Goal: Task Accomplishment & Management: Complete application form

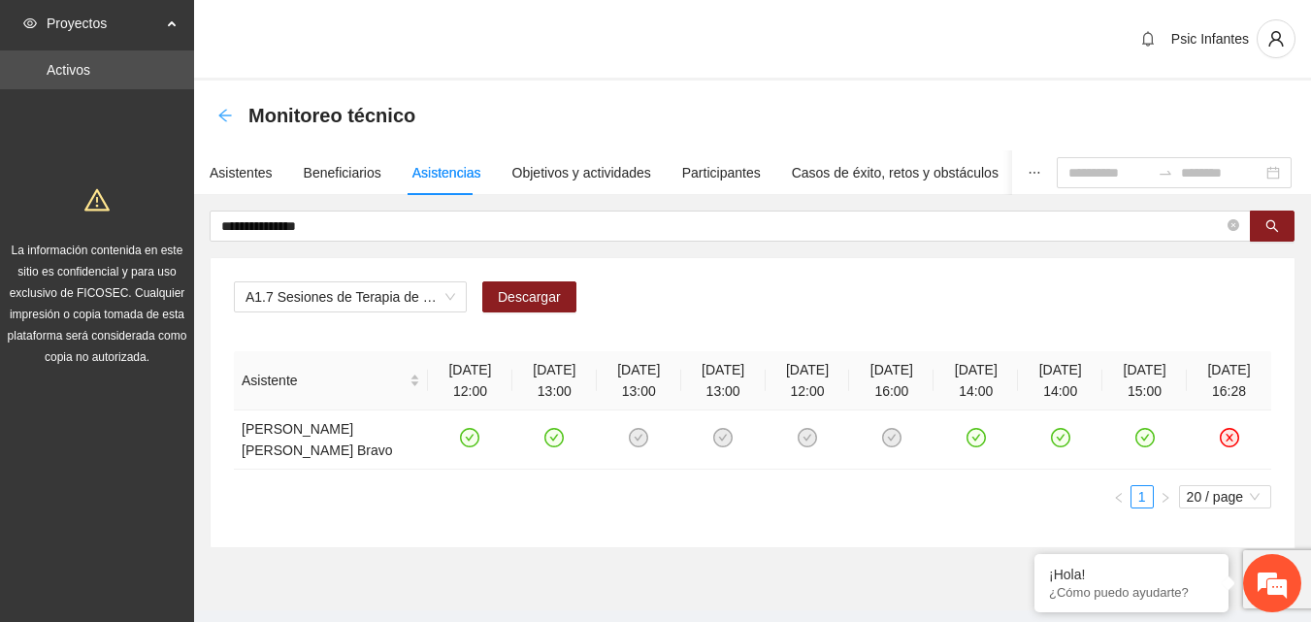
click at [228, 119] on icon "arrow-left" at bounding box center [225, 116] width 16 height 16
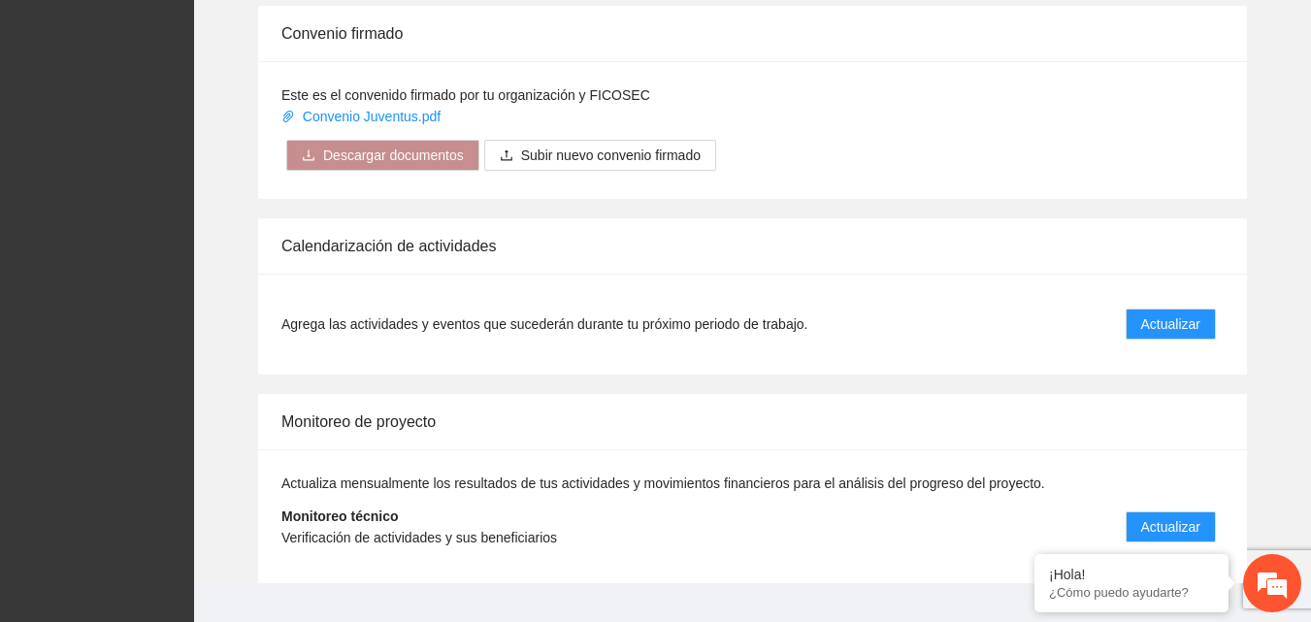
scroll to position [1553, 0]
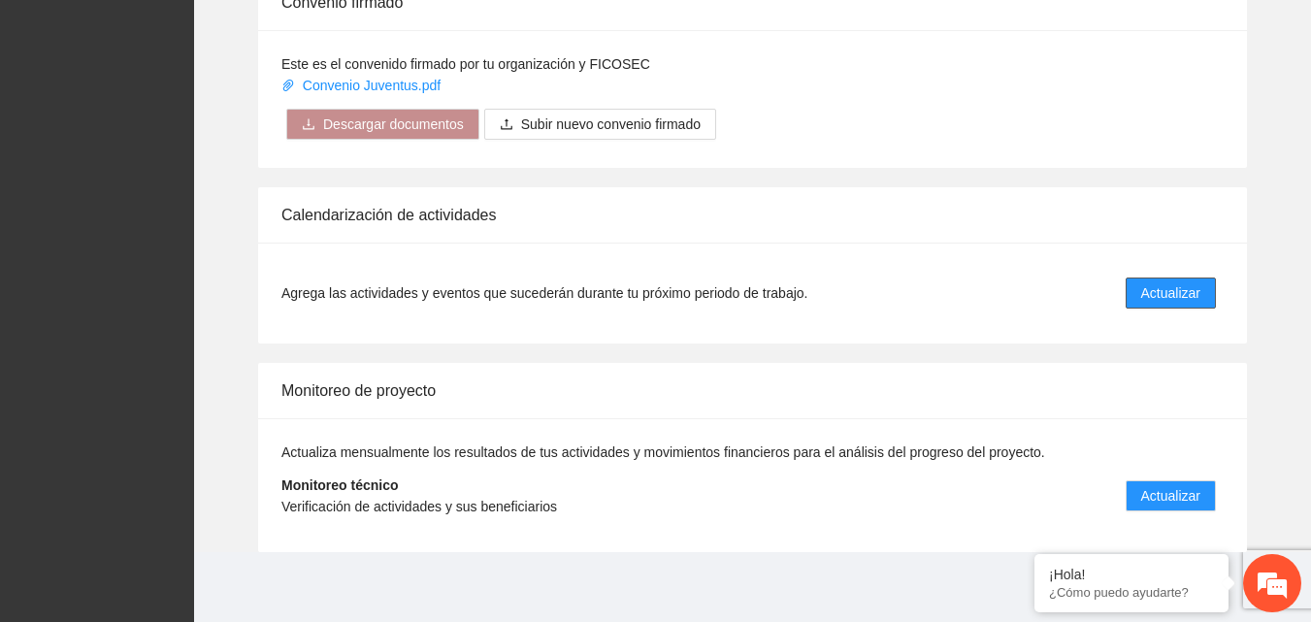
click at [1183, 288] on span "Actualizar" at bounding box center [1170, 292] width 59 height 21
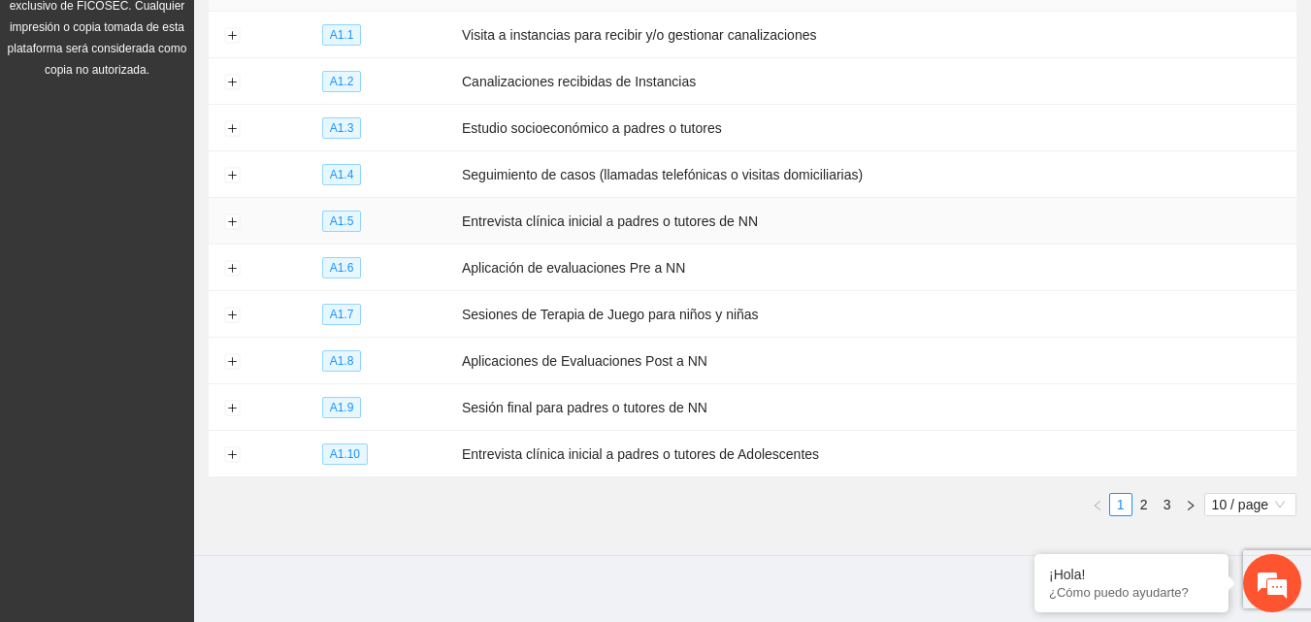
scroll to position [289, 0]
click at [235, 307] on button "Expand row" at bounding box center [232, 314] width 16 height 16
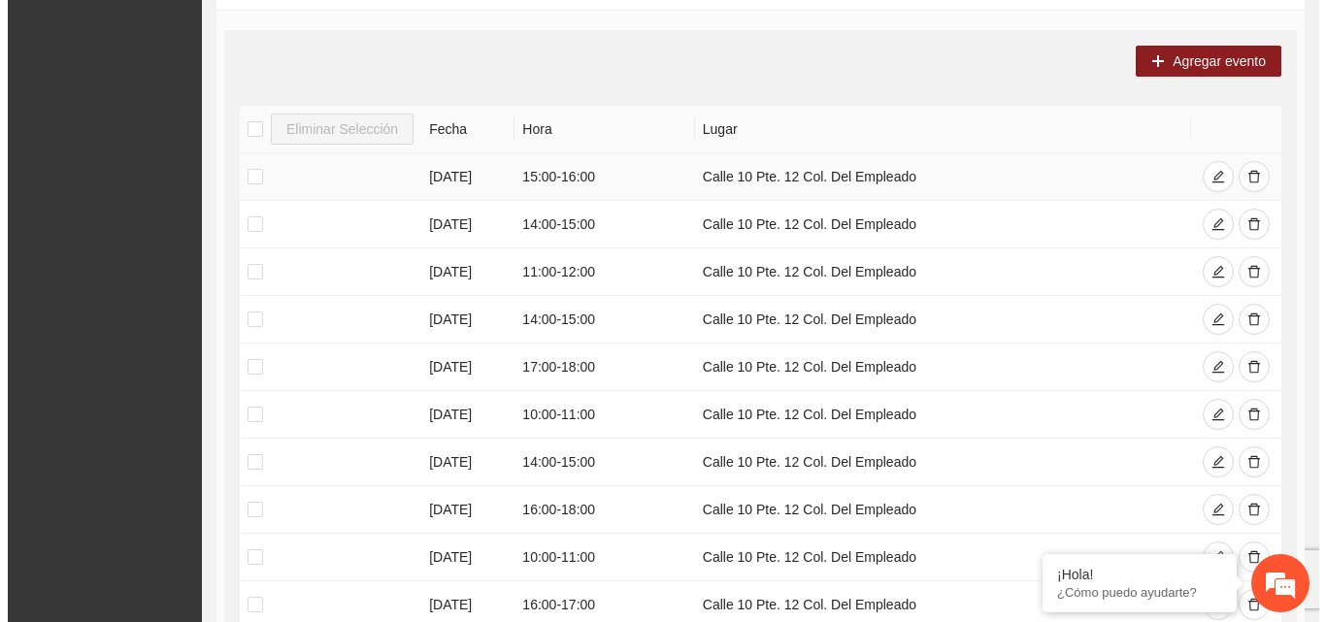
scroll to position [580, 0]
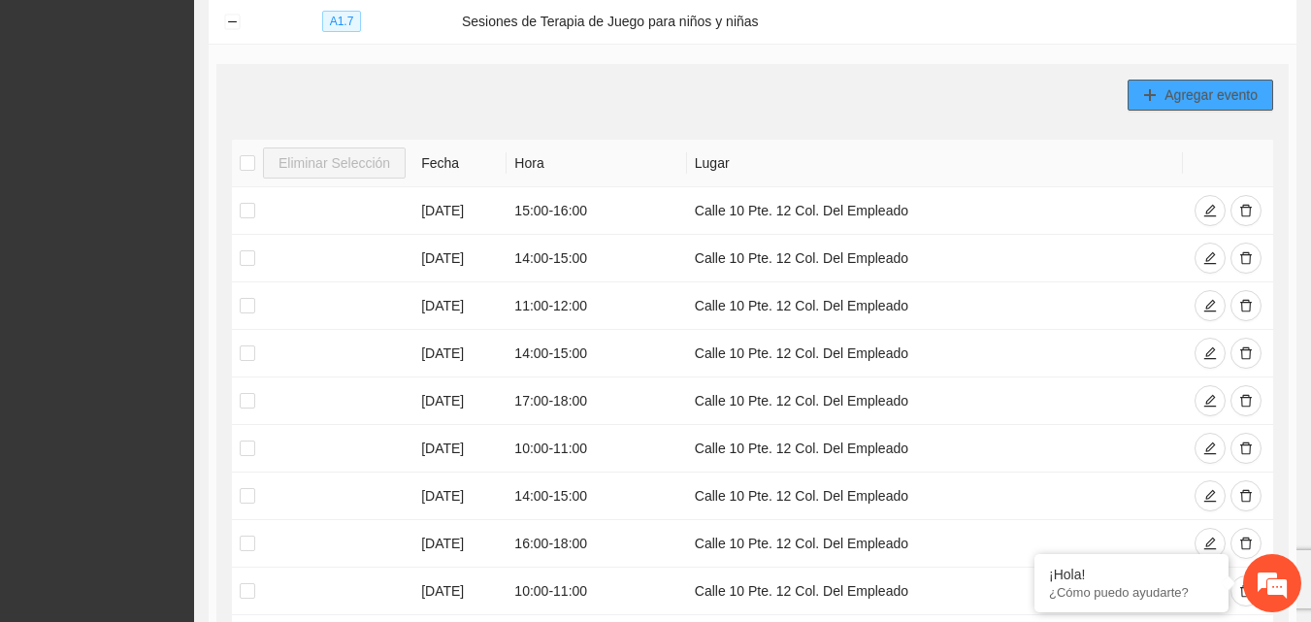
click at [1207, 99] on button "Agregar evento" at bounding box center [1201, 95] width 146 height 31
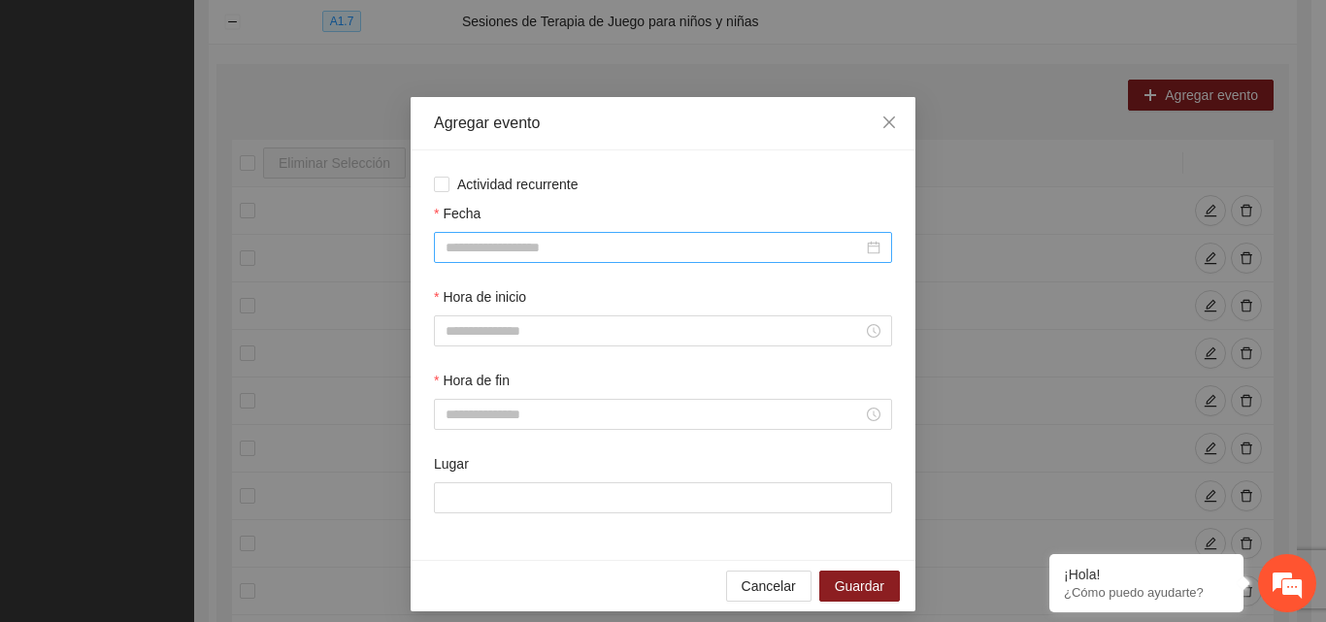
click at [460, 249] on input "Fecha" at bounding box center [653, 247] width 417 height 21
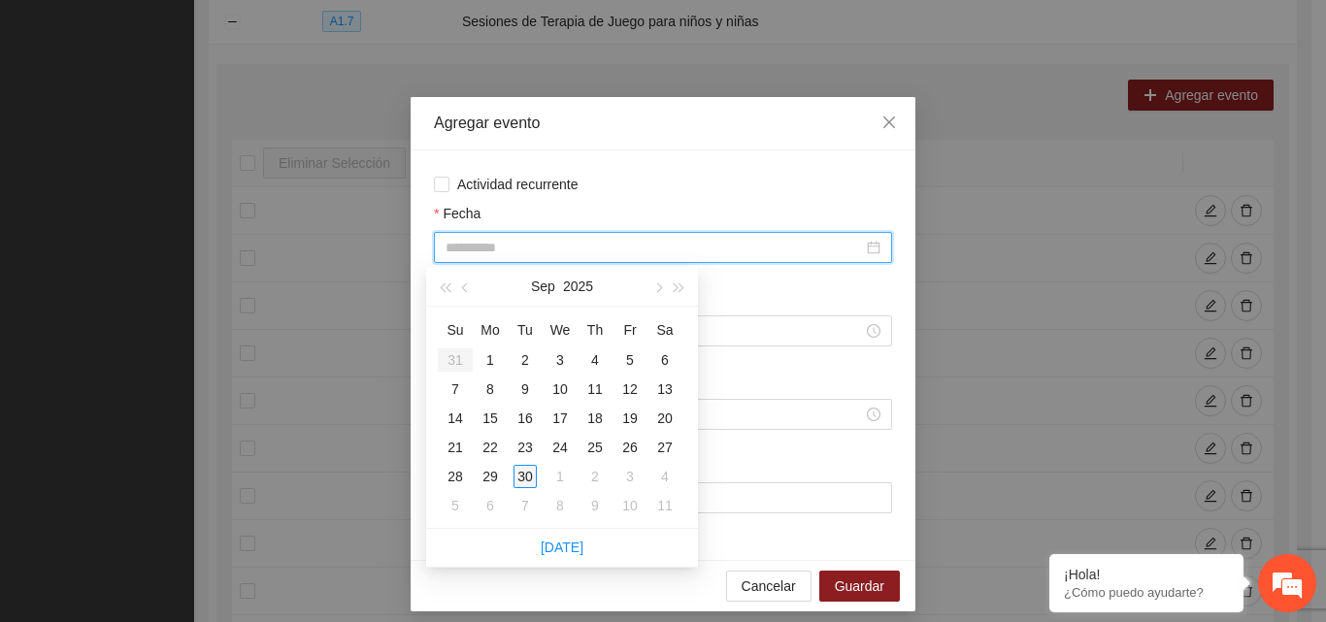
type input "**********"
click at [525, 472] on div "30" at bounding box center [524, 476] width 23 height 23
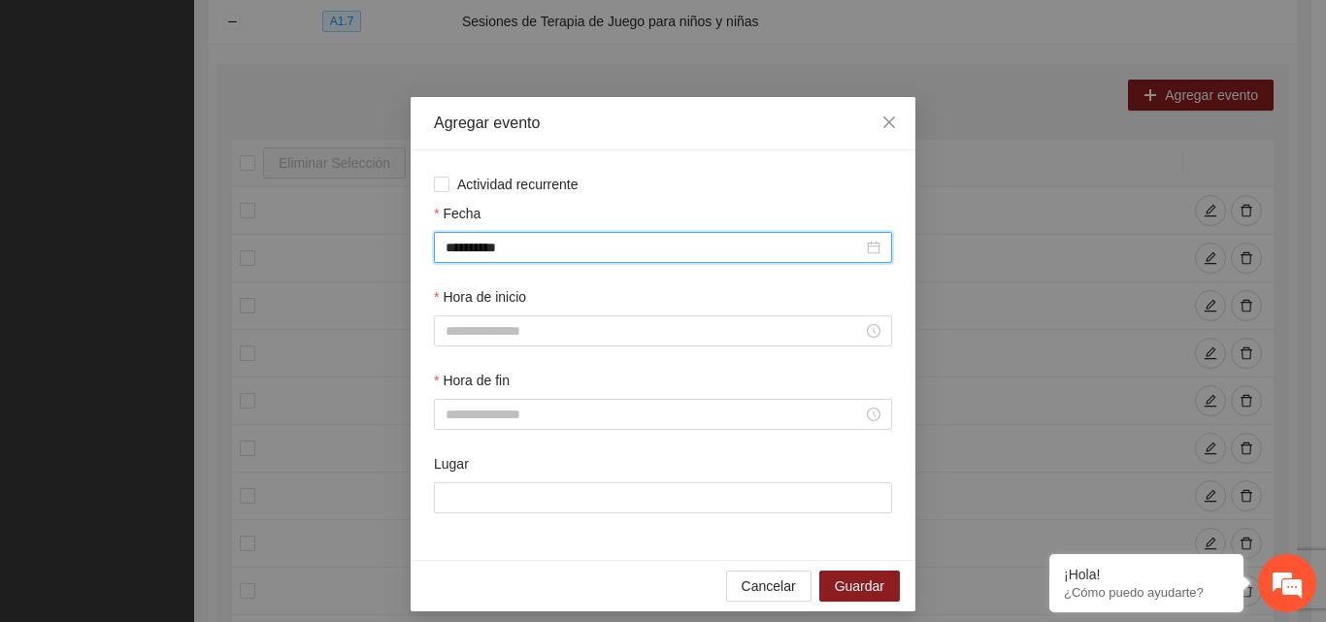
click at [555, 204] on div "Fecha" at bounding box center [663, 217] width 458 height 29
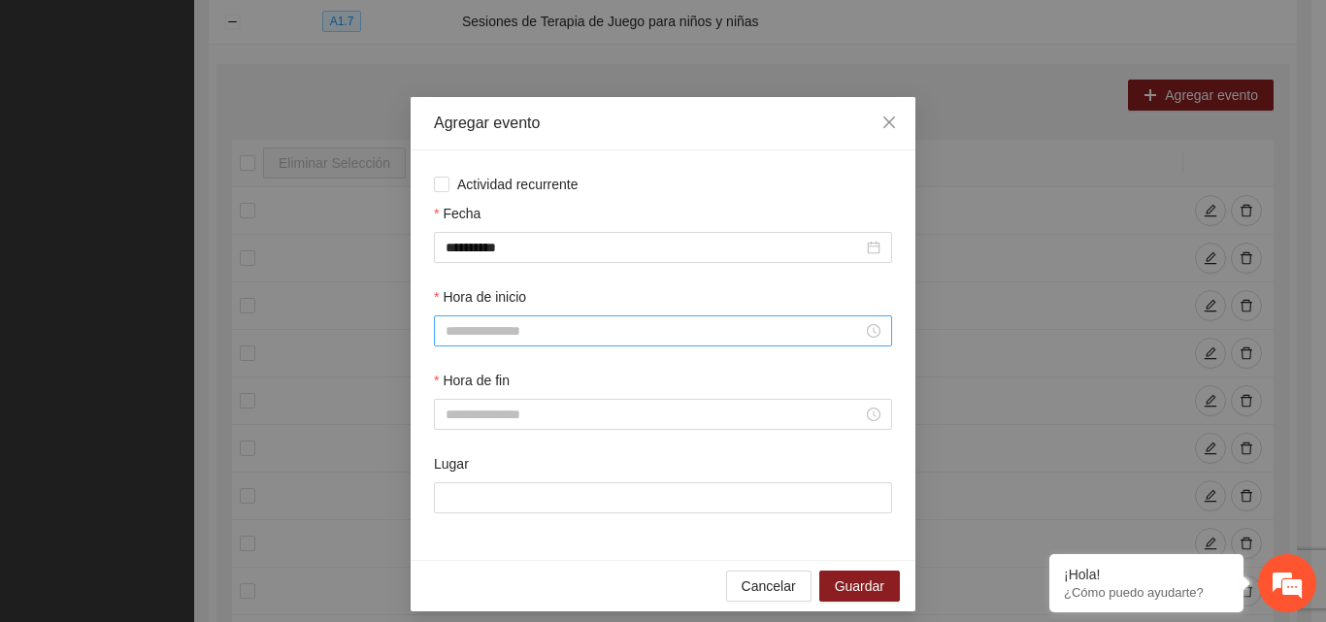
click at [492, 324] on input "Hora de inicio" at bounding box center [653, 330] width 417 height 21
click at [446, 510] on div "16" at bounding box center [453, 511] width 54 height 27
type input "*****"
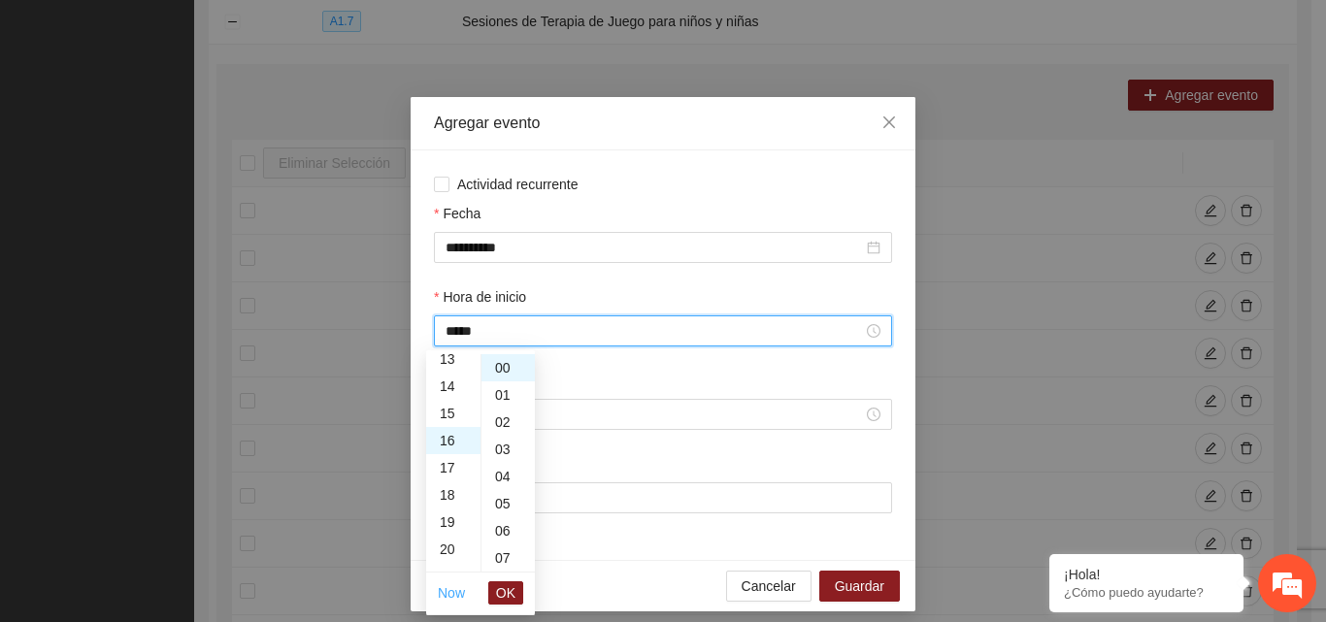
scroll to position [435, 0]
click at [516, 595] on button "OK" at bounding box center [505, 592] width 35 height 23
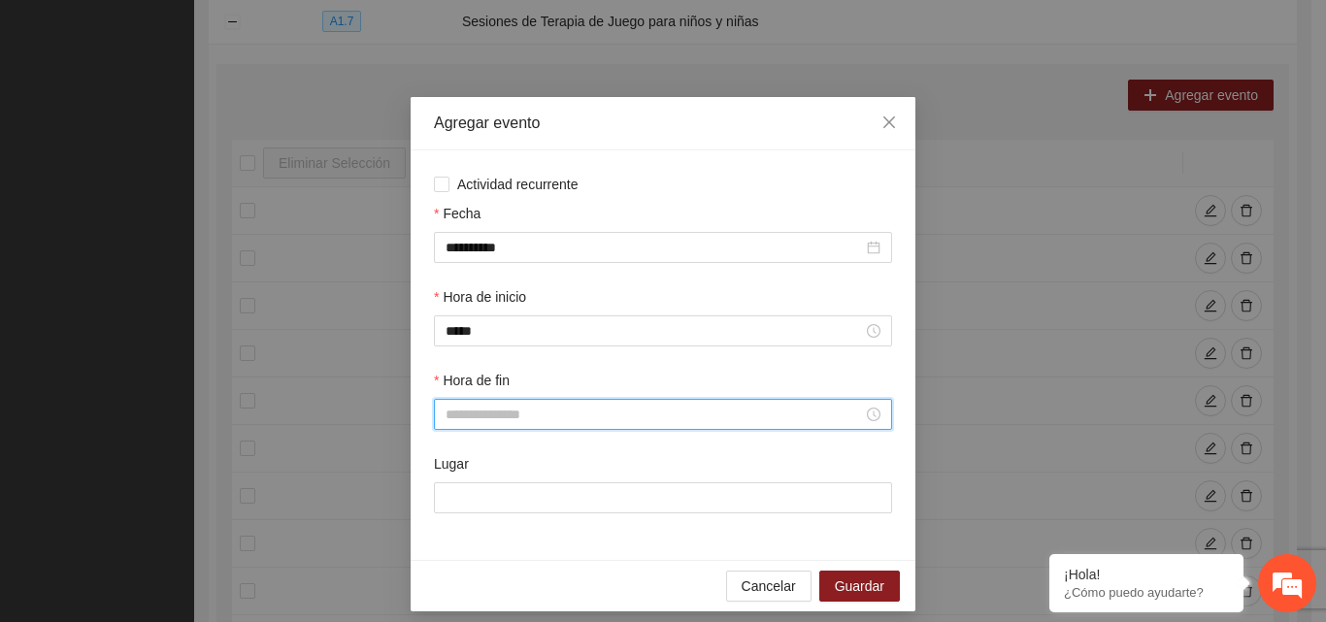
click at [486, 418] on input "Hora de fin" at bounding box center [653, 414] width 417 height 21
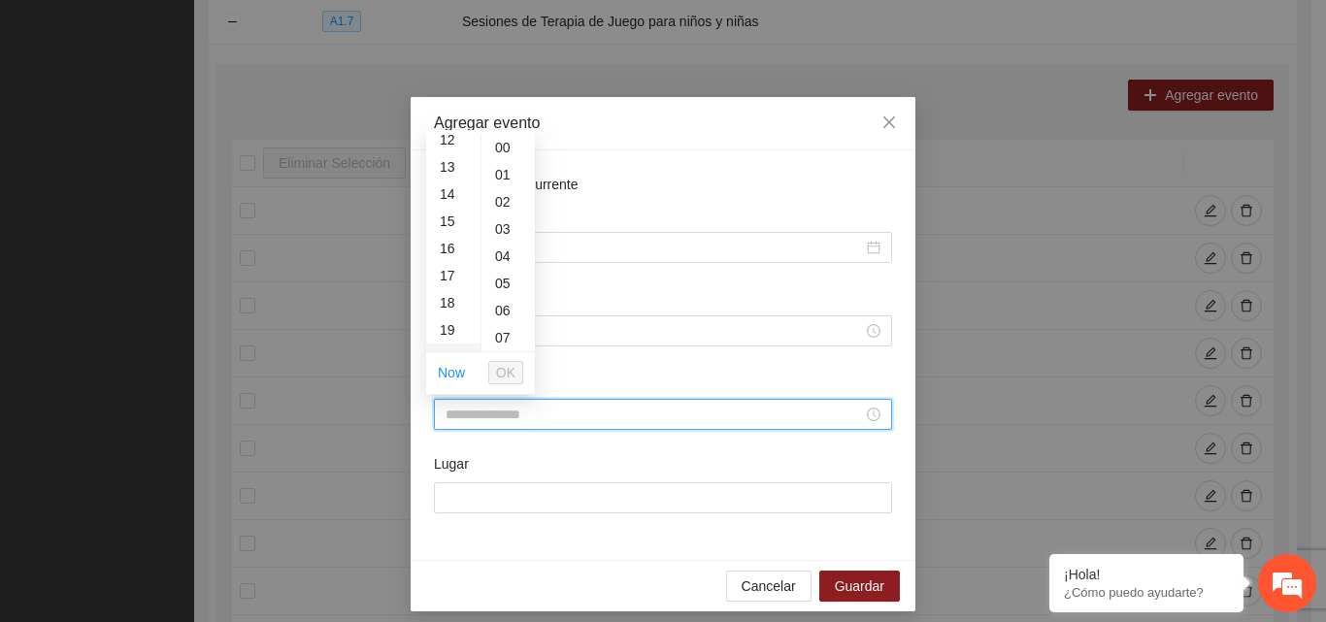
scroll to position [388, 0]
click at [452, 220] on div "17" at bounding box center [453, 221] width 54 height 27
type input "*****"
click at [504, 372] on span "OK" at bounding box center [505, 372] width 19 height 21
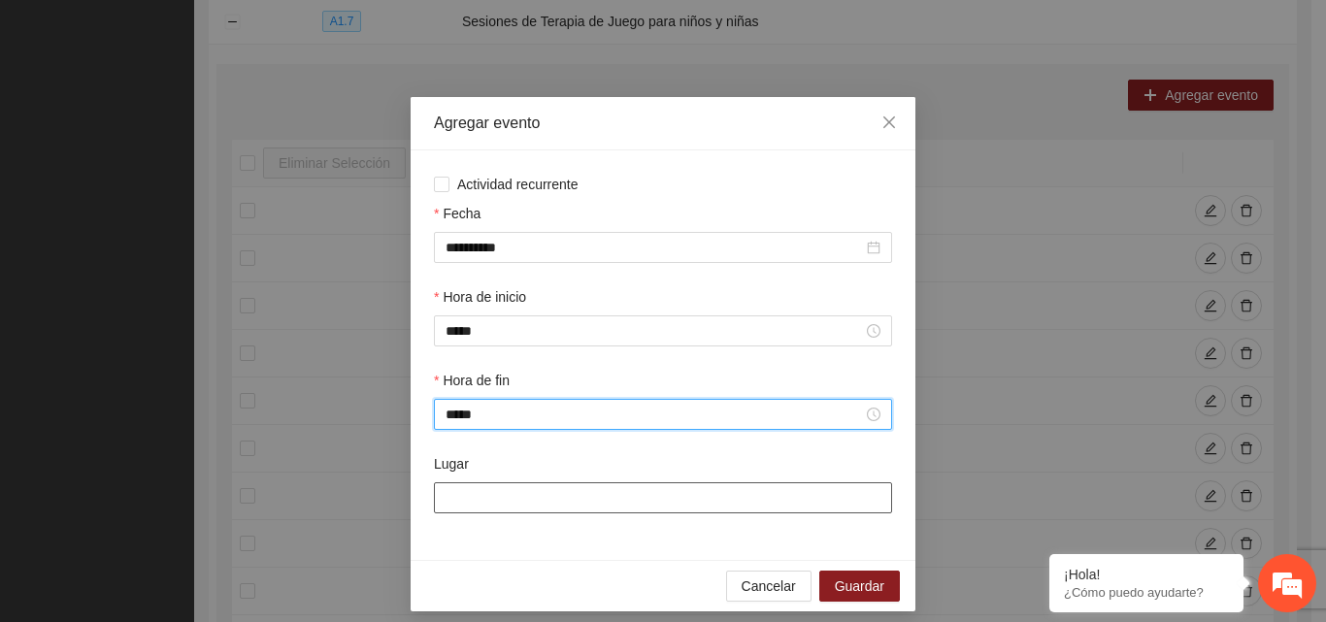
click at [459, 507] on input "Lugar" at bounding box center [663, 497] width 458 height 31
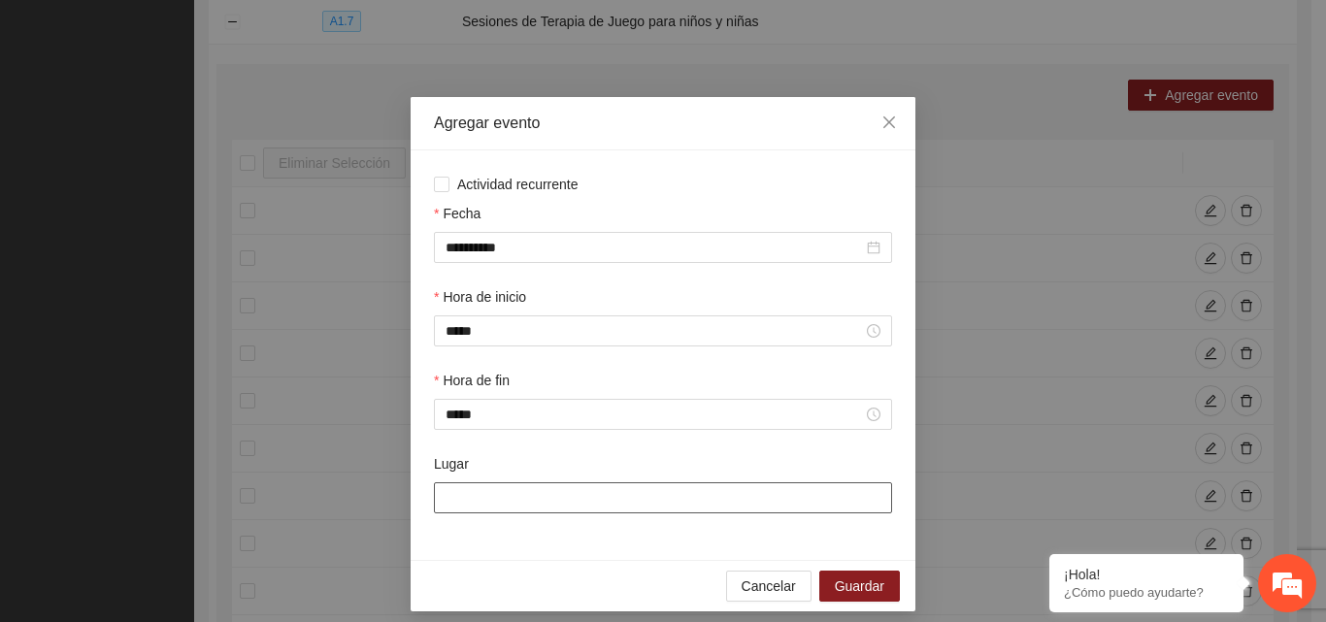
type input "**********"
click at [854, 591] on span "Guardar" at bounding box center [859, 585] width 49 height 21
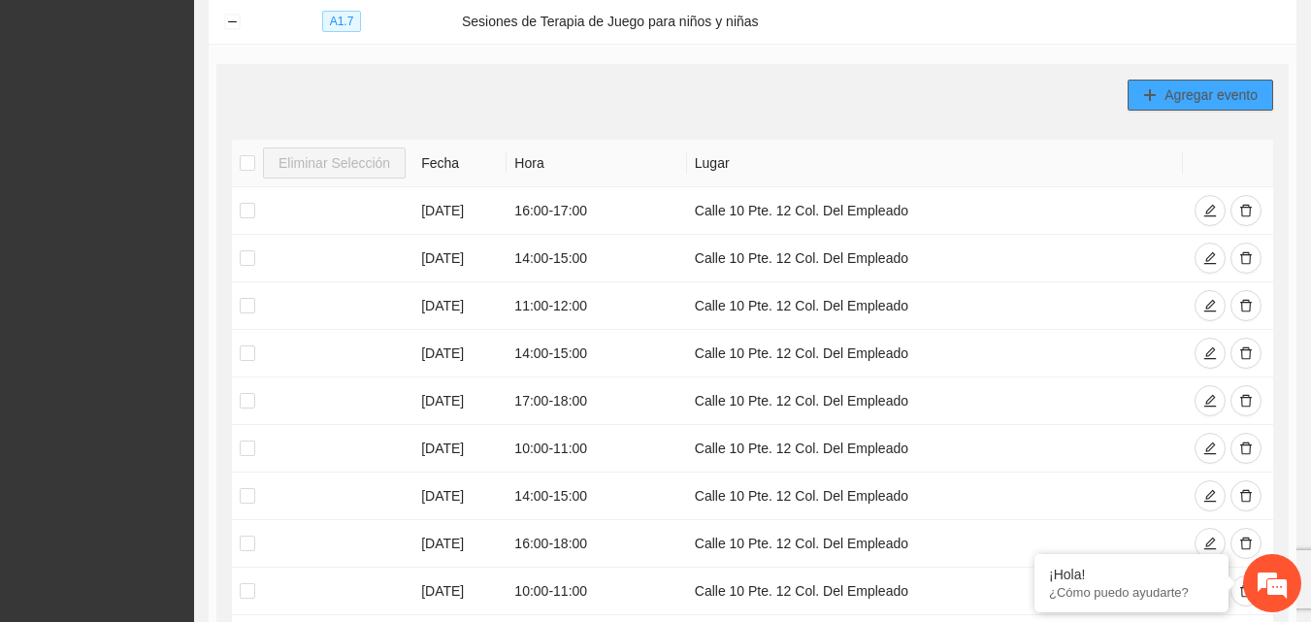
click at [1203, 95] on span "Agregar evento" at bounding box center [1211, 94] width 93 height 21
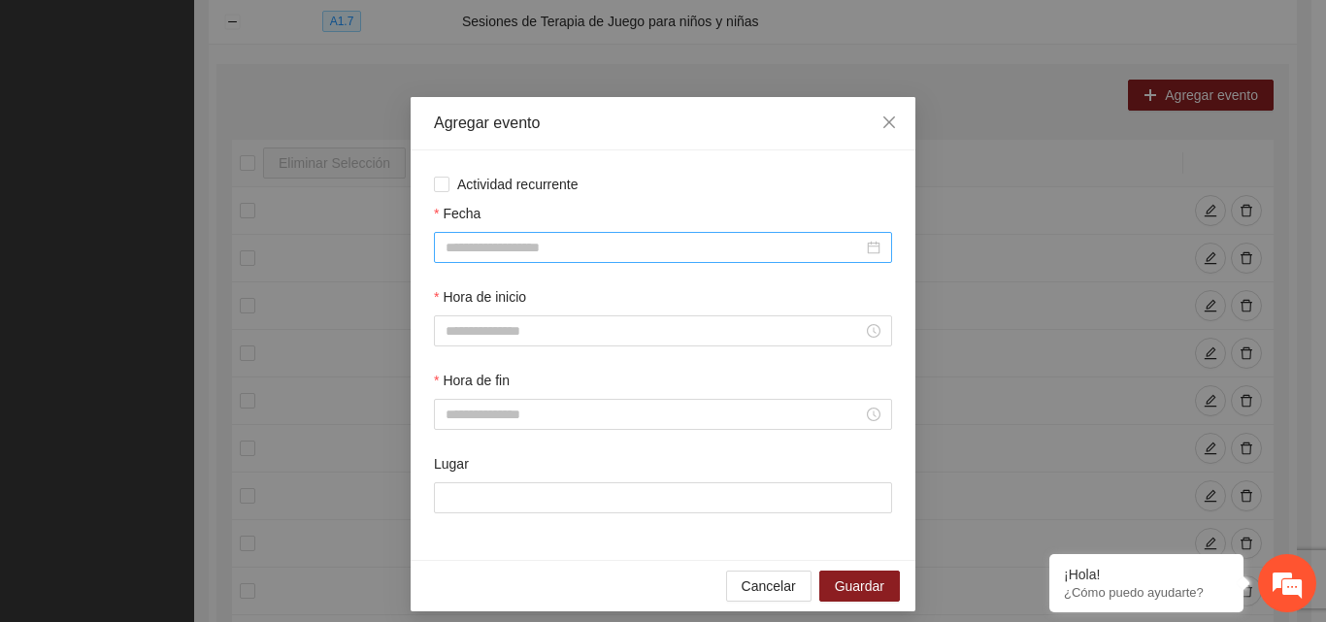
click at [521, 249] on input "Fecha" at bounding box center [653, 247] width 417 height 21
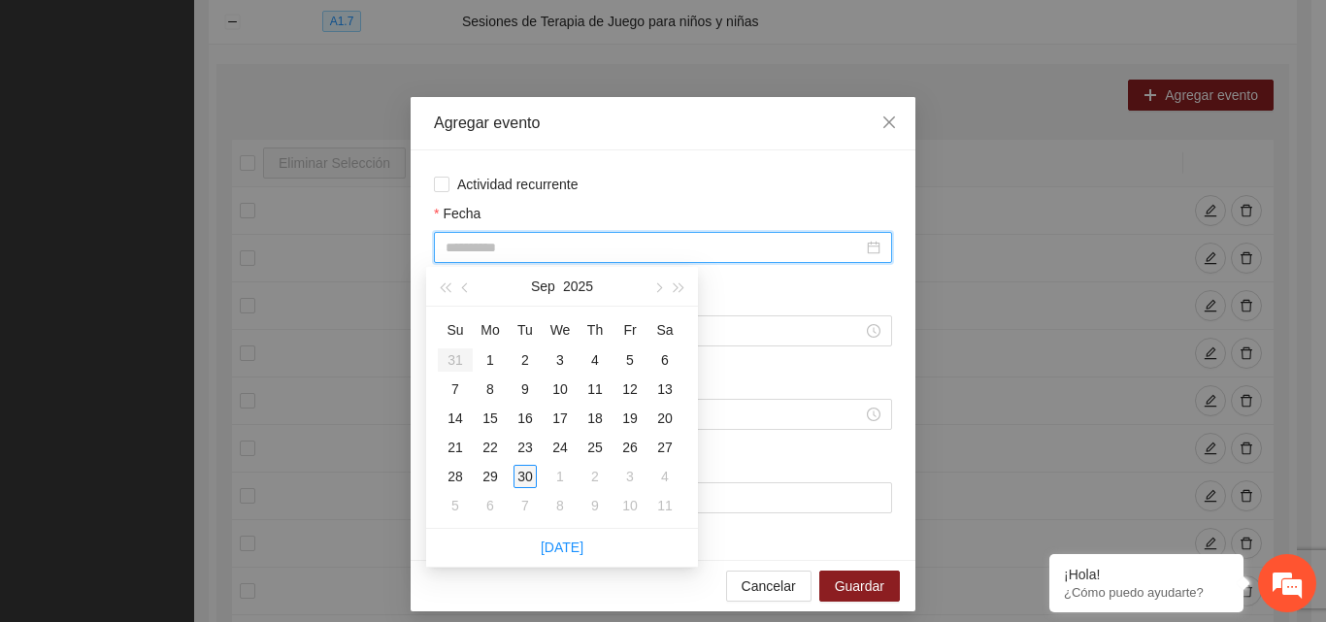
type input "**********"
click at [527, 470] on div "30" at bounding box center [524, 476] width 23 height 23
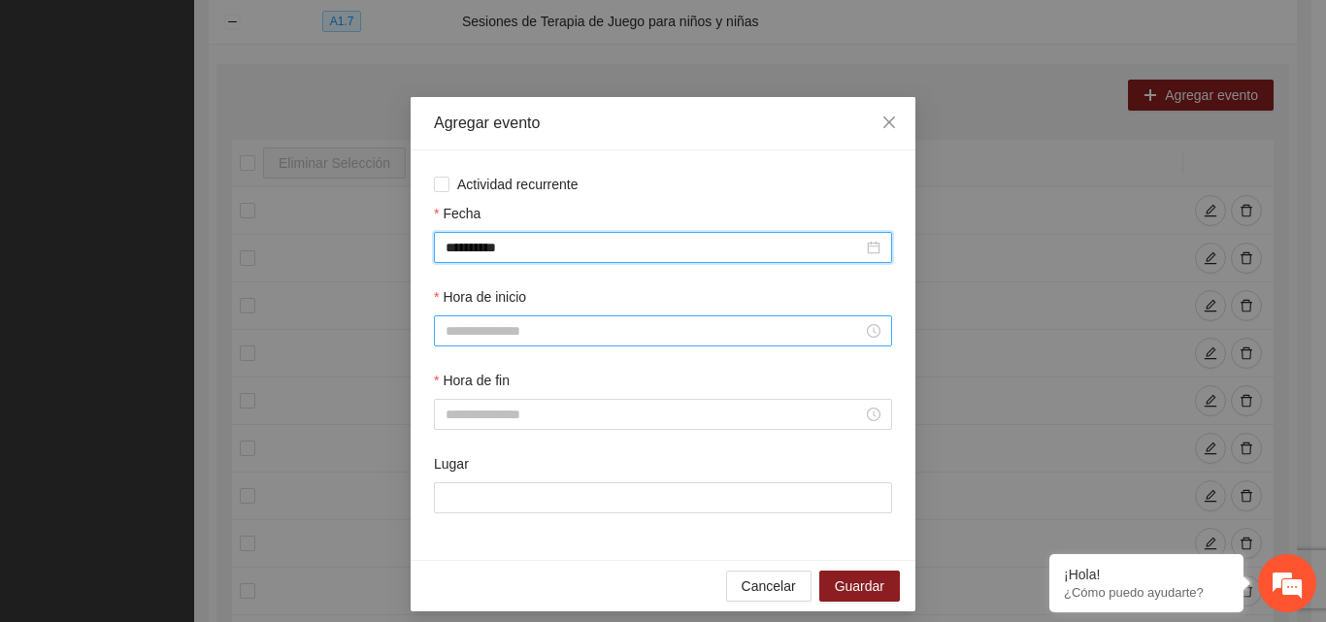
click at [526, 325] on input "Hora de inicio" at bounding box center [653, 330] width 417 height 21
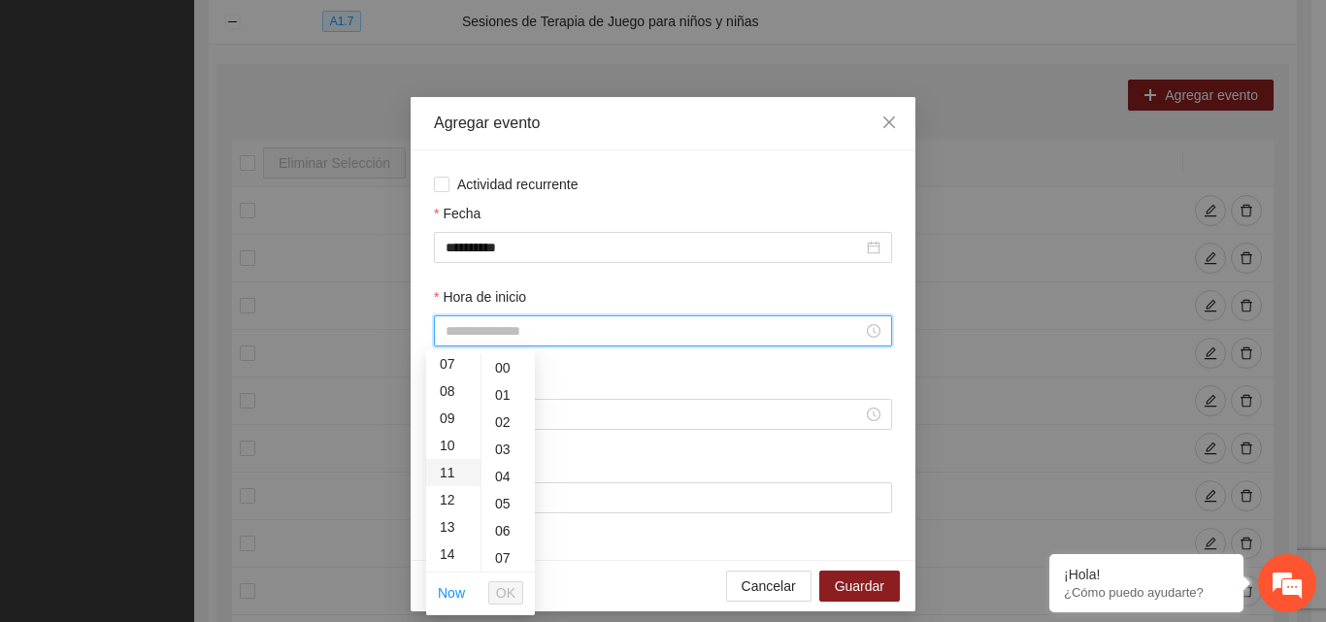
scroll to position [291, 0]
click at [460, 540] on div "17" at bounding box center [453, 538] width 54 height 27
type input "*****"
click at [513, 598] on span "OK" at bounding box center [505, 592] width 19 height 21
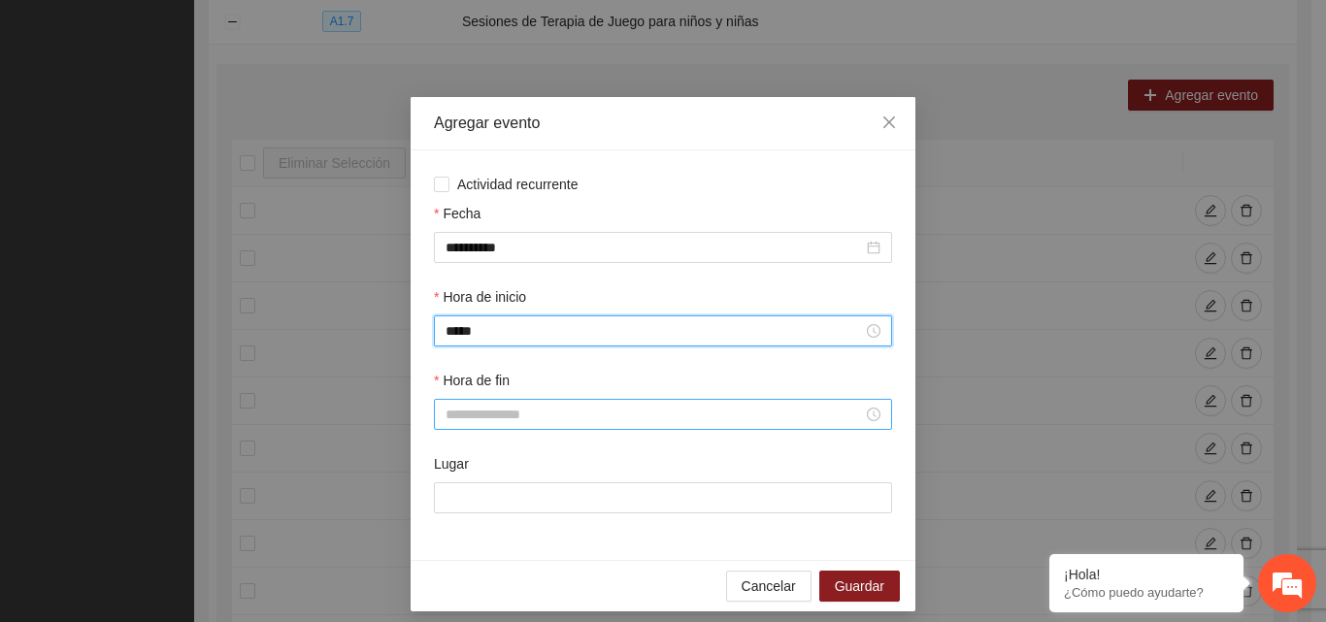
click at [493, 413] on input "Hora de fin" at bounding box center [653, 414] width 417 height 21
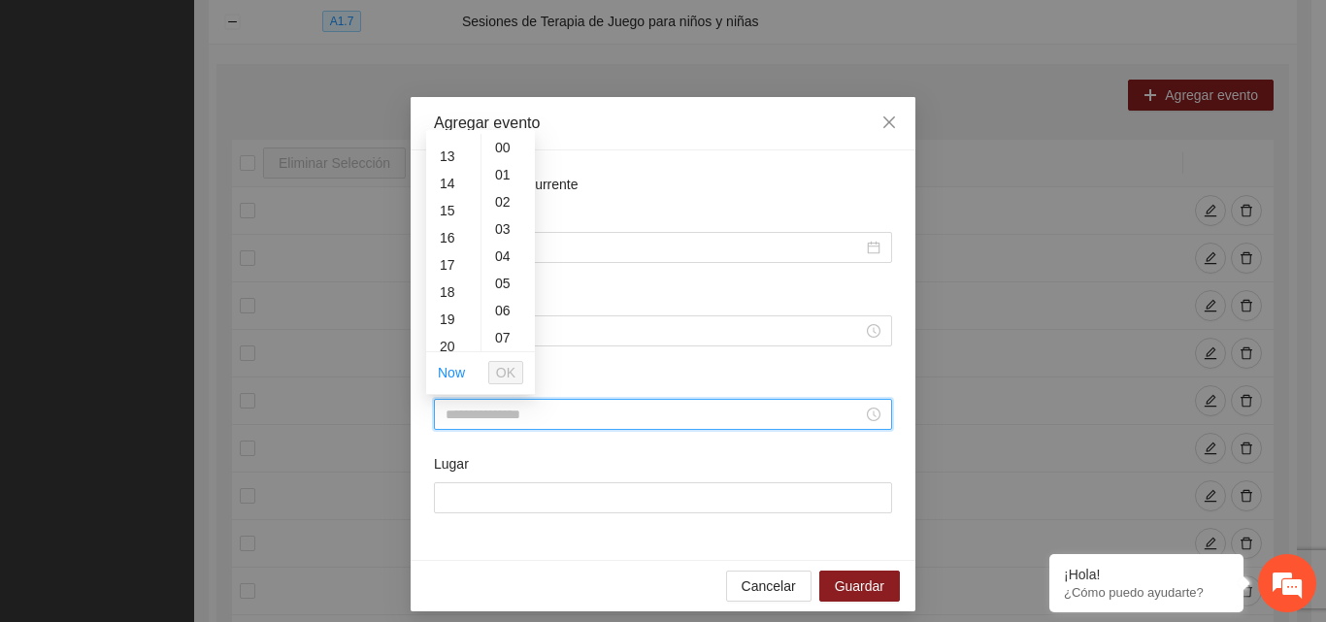
scroll to position [388, 0]
click at [454, 253] on div "18" at bounding box center [453, 248] width 54 height 27
type input "*****"
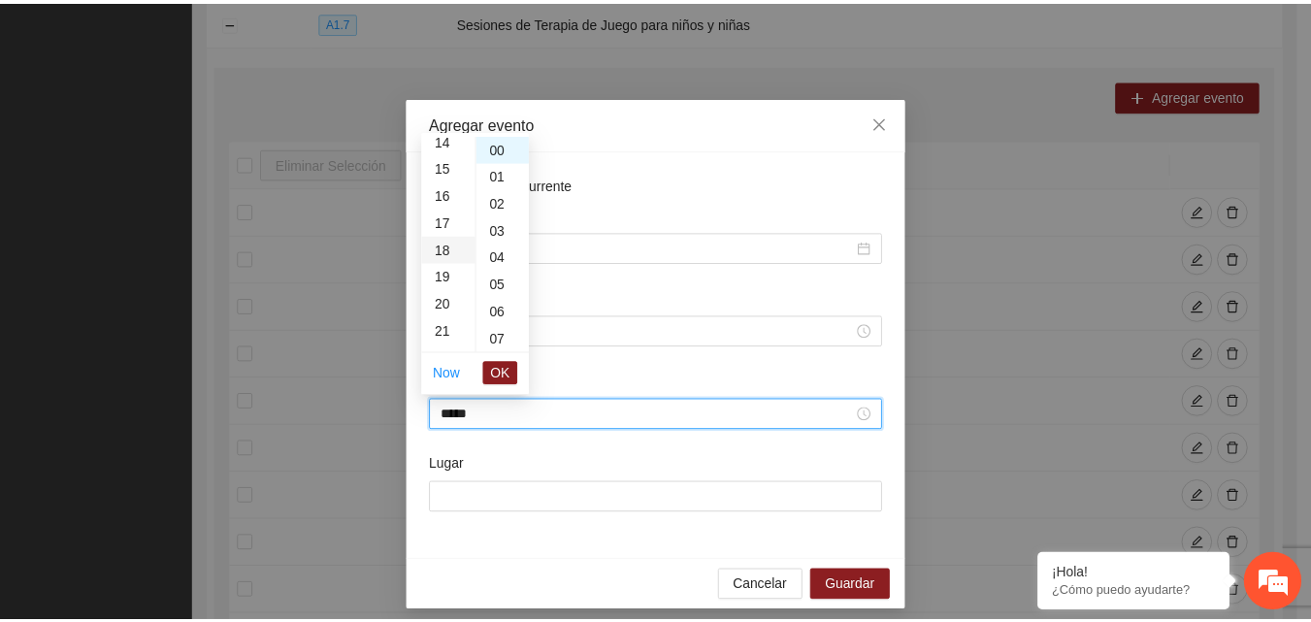
scroll to position [489, 0]
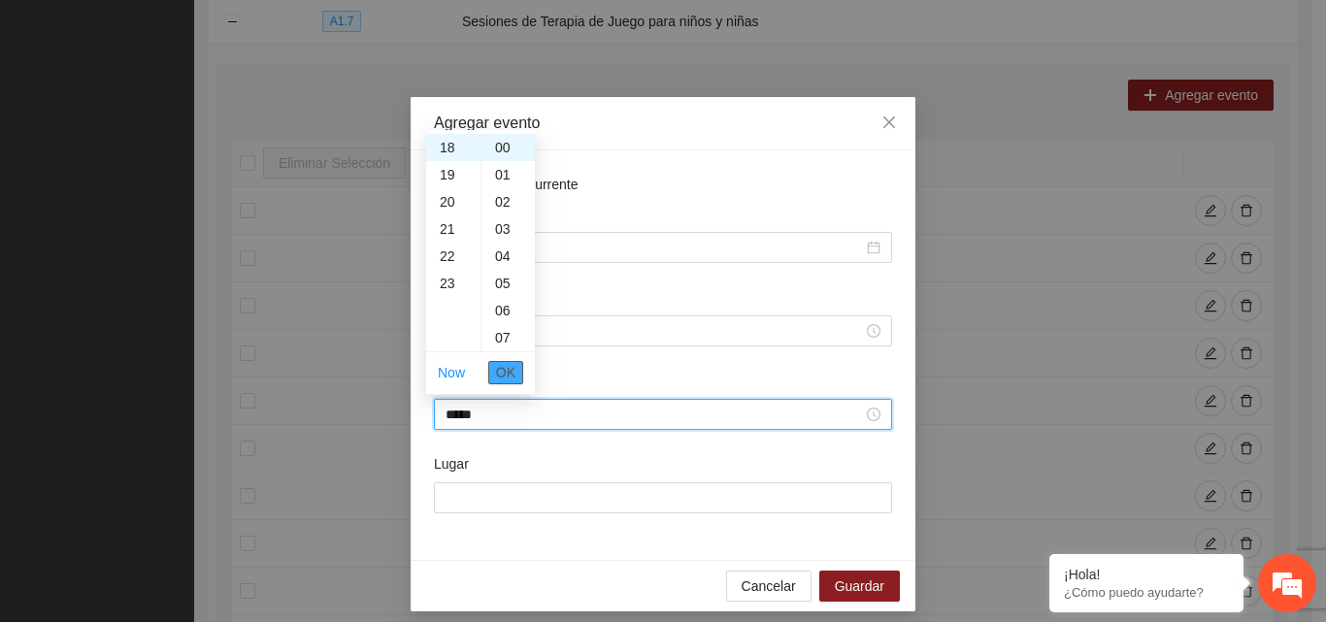
click at [509, 372] on span "OK" at bounding box center [505, 372] width 19 height 21
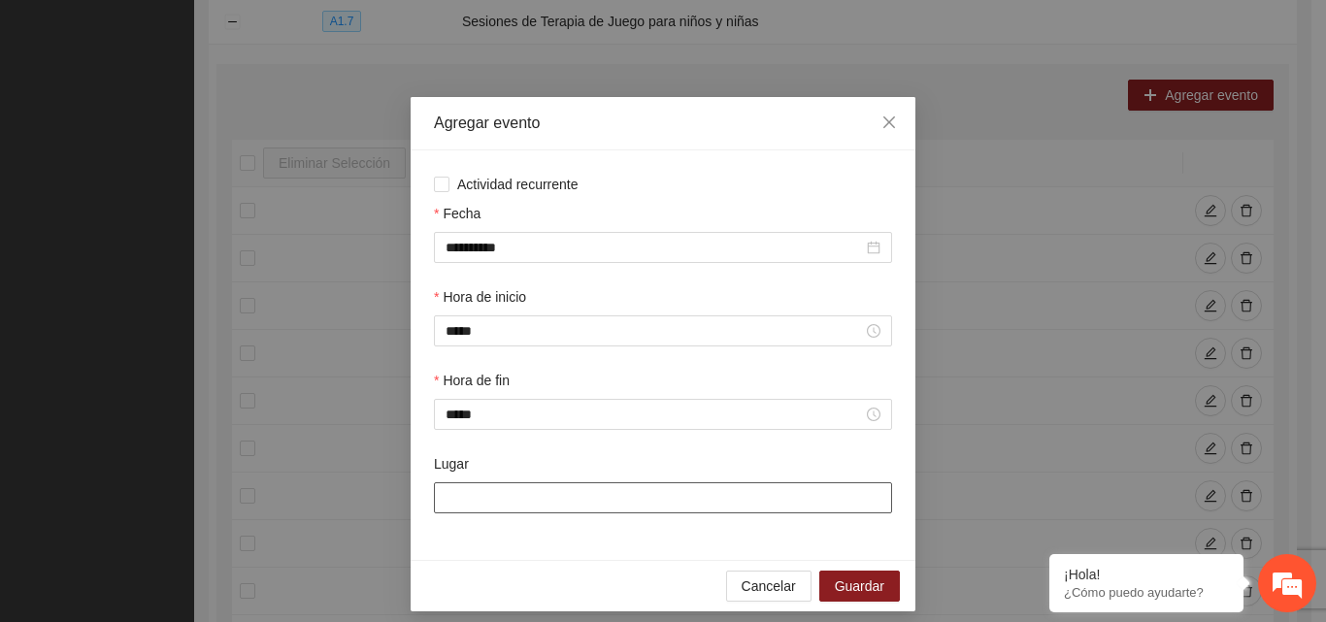
click at [481, 509] on input "Lugar" at bounding box center [663, 497] width 458 height 31
type input "**********"
click at [844, 596] on span "Guardar" at bounding box center [859, 585] width 49 height 21
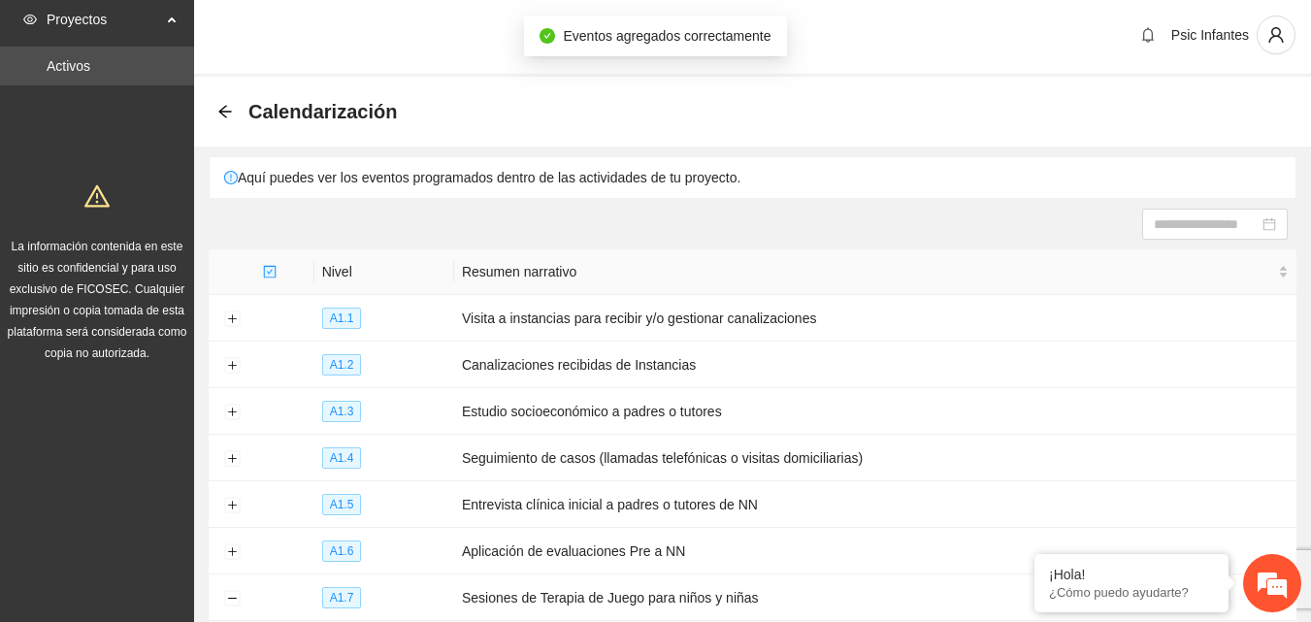
scroll to position [0, 0]
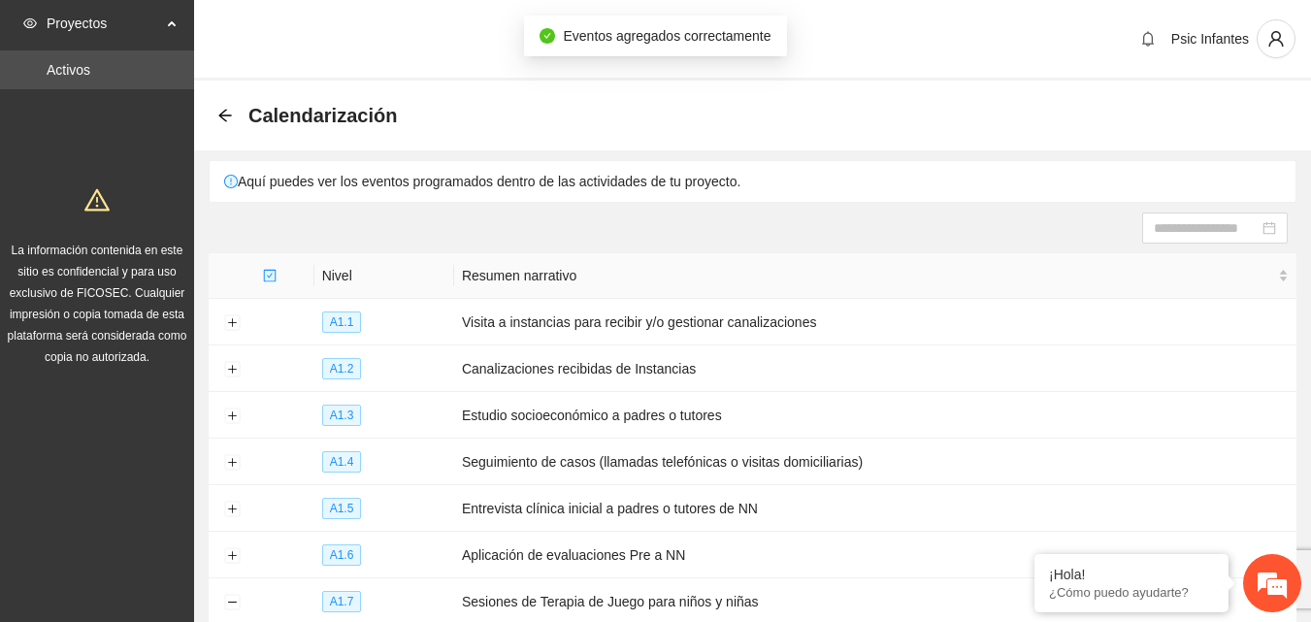
click at [218, 123] on div "Calendarización" at bounding box center [312, 115] width 191 height 31
click at [219, 116] on icon "arrow-left" at bounding box center [225, 116] width 16 height 16
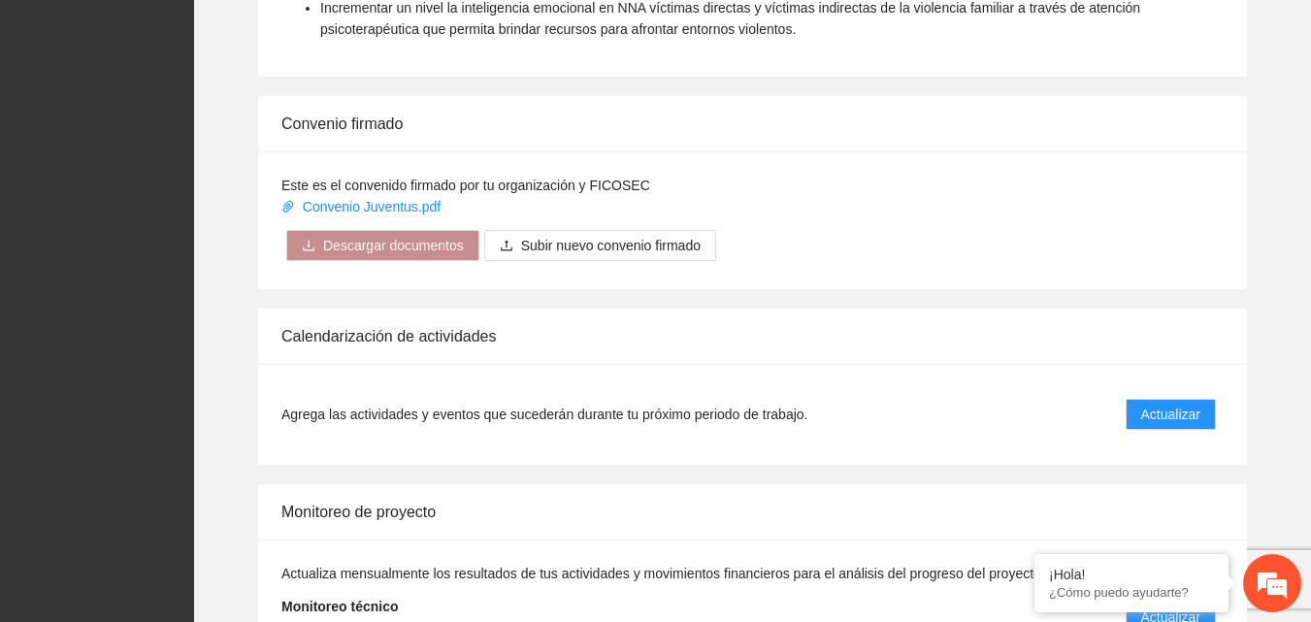
scroll to position [1553, 0]
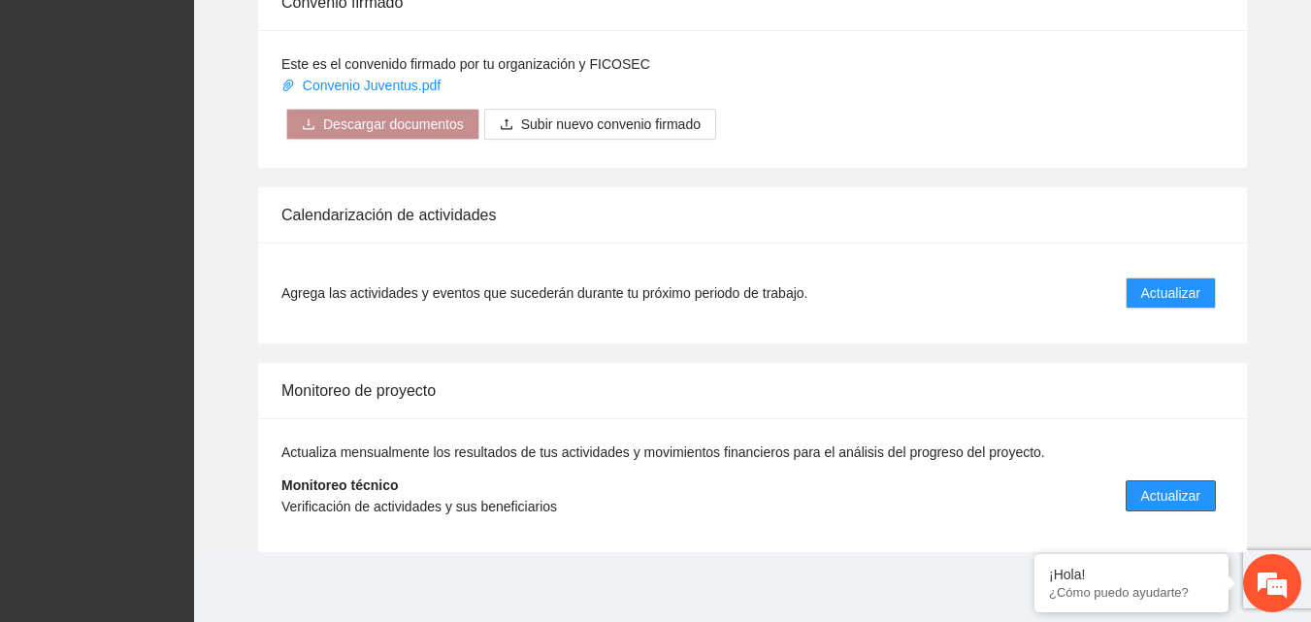
click at [1192, 483] on button "Actualizar" at bounding box center [1171, 495] width 90 height 31
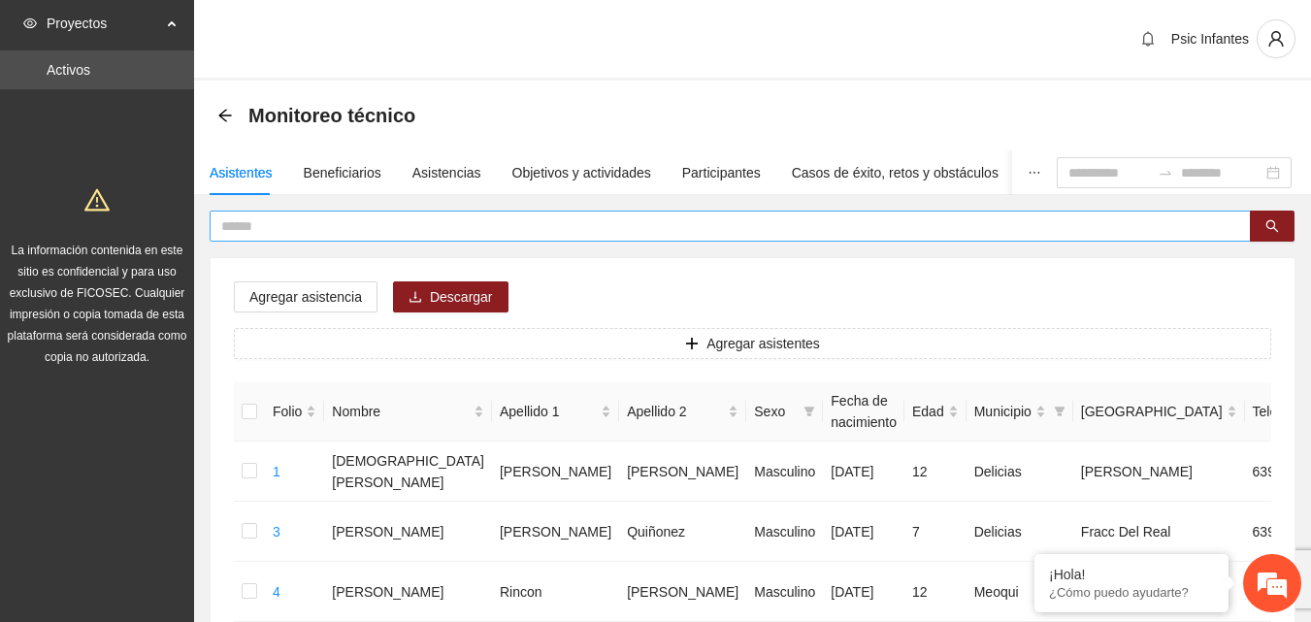
click at [345, 223] on input "text" at bounding box center [722, 225] width 1002 height 21
type input "****"
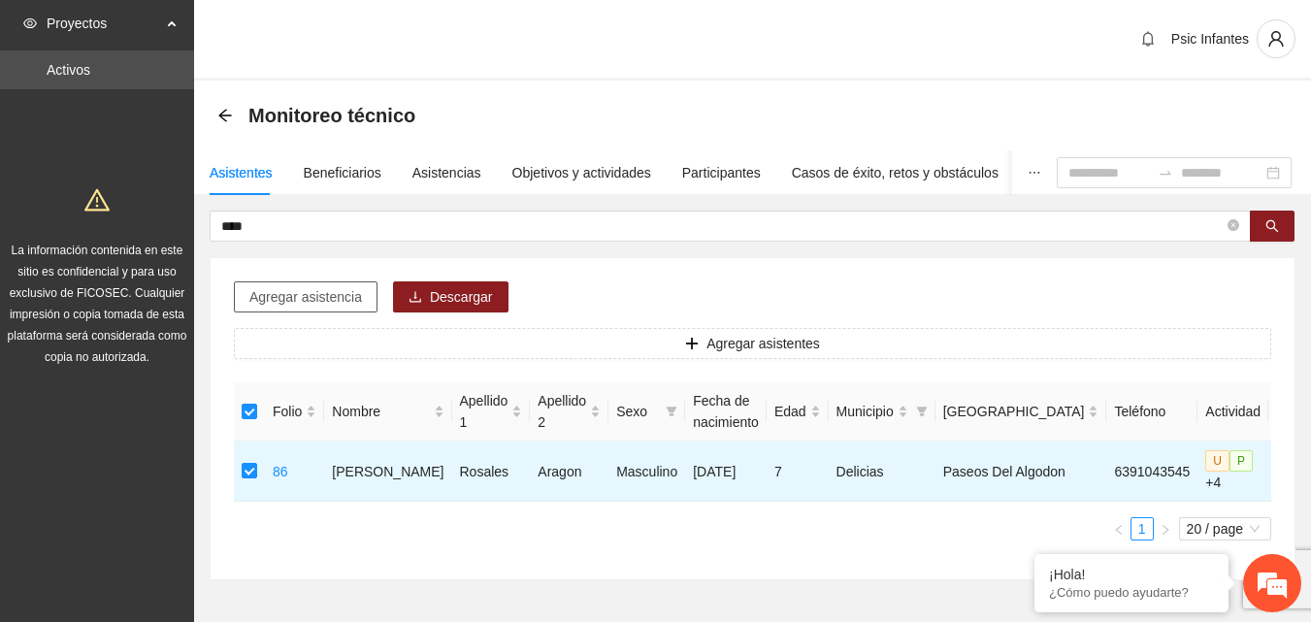
click at [301, 287] on span "Agregar asistencia" at bounding box center [305, 296] width 113 height 21
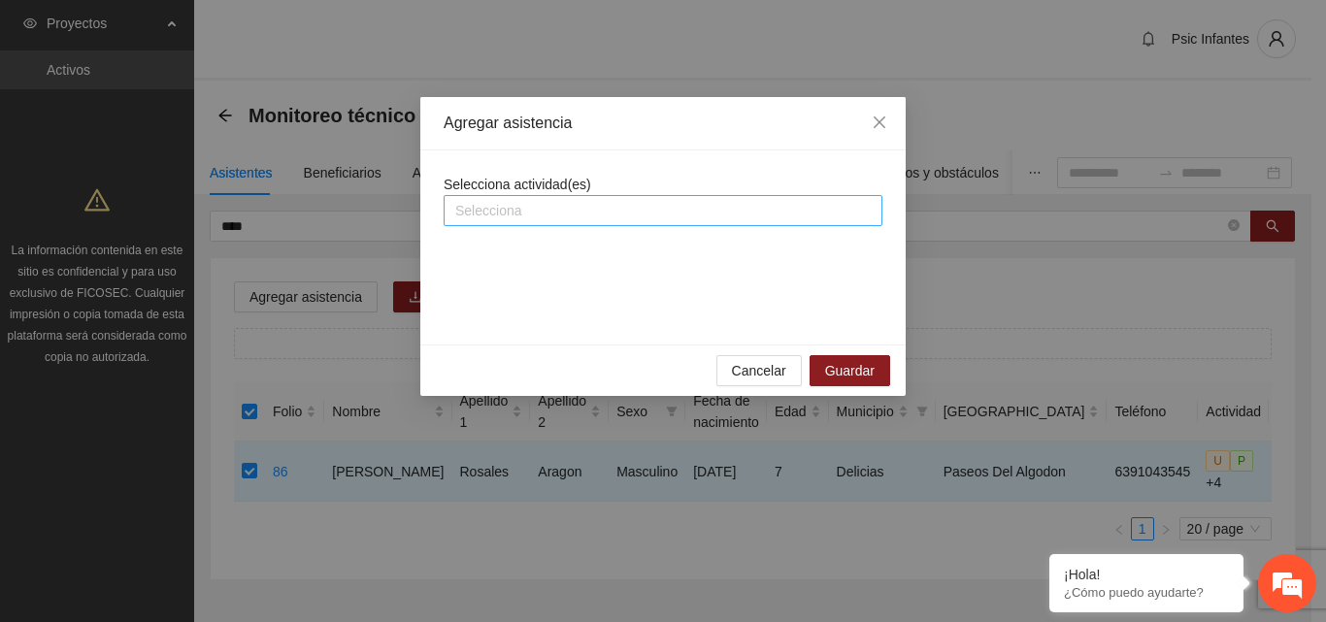
click at [459, 221] on input "search" at bounding box center [457, 210] width 4 height 23
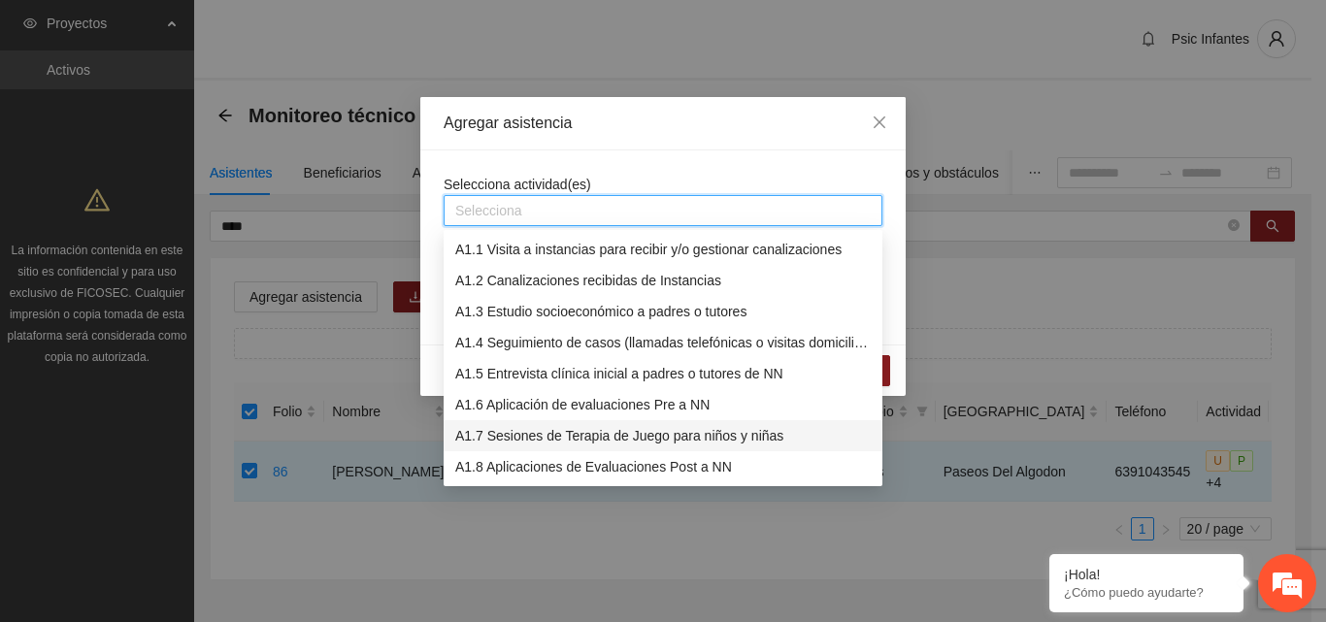
click at [474, 435] on div "A1.7 Sesiones de Terapia de Juego para niños y niñas" at bounding box center [662, 435] width 415 height 21
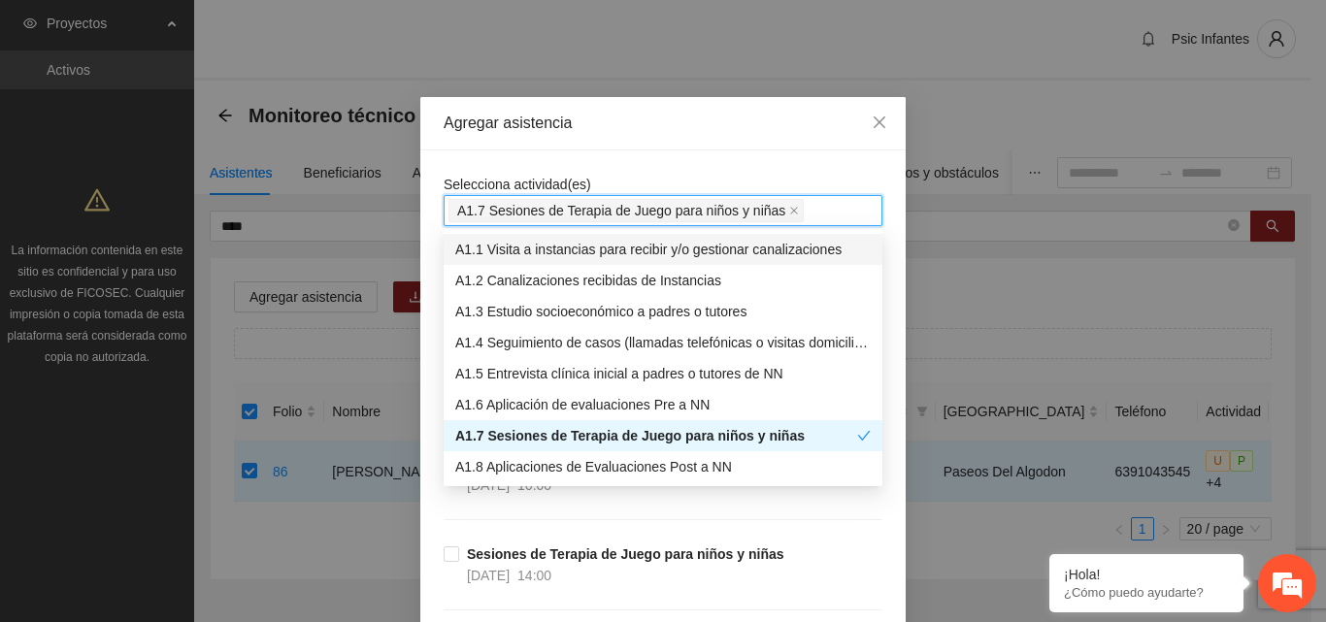
click at [669, 132] on div "Agregar asistencia" at bounding box center [662, 123] width 439 height 21
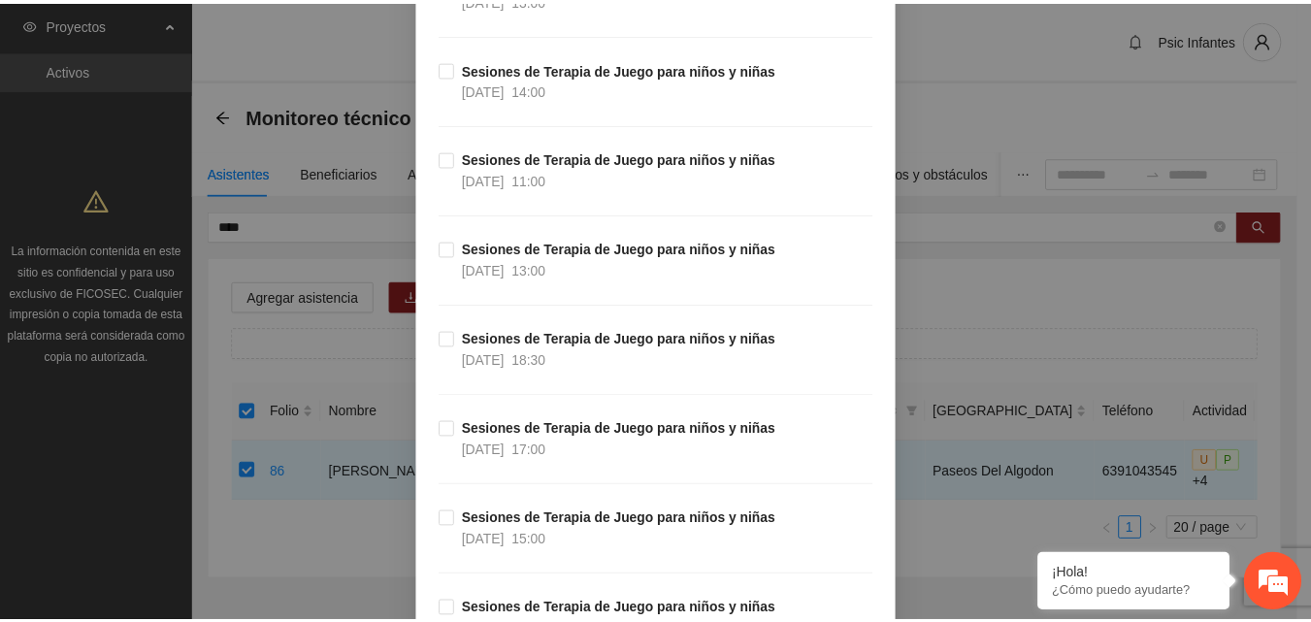
scroll to position [10897, 0]
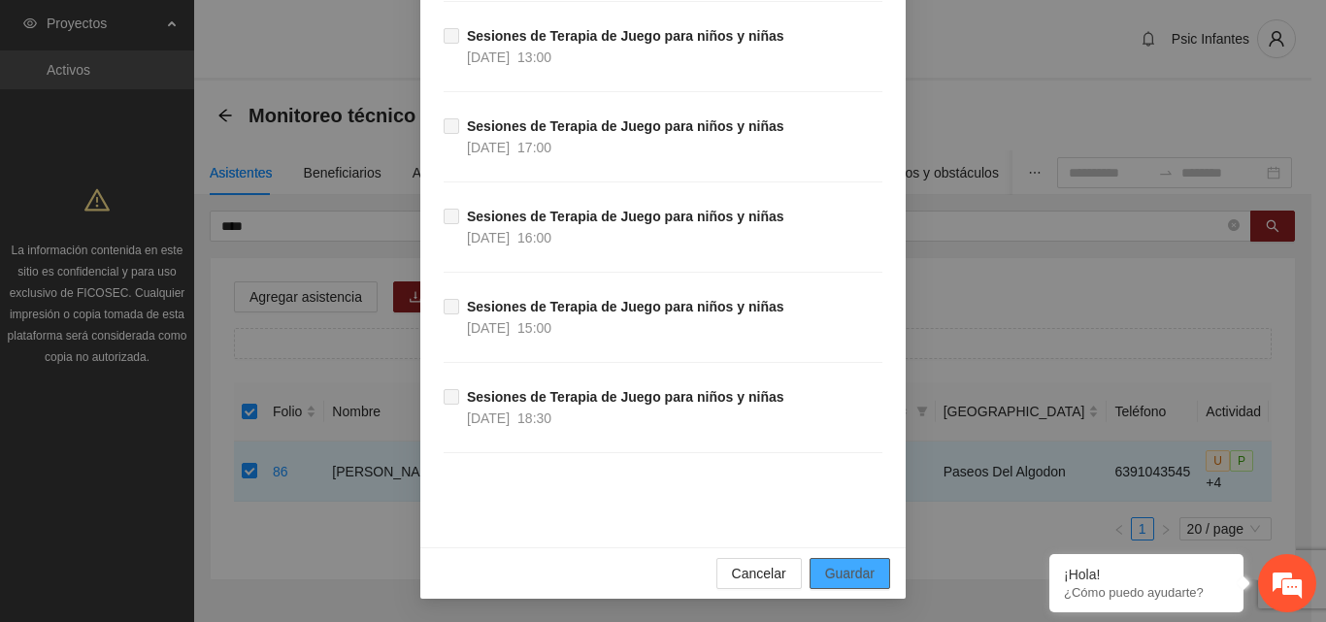
click at [840, 570] on span "Guardar" at bounding box center [849, 573] width 49 height 21
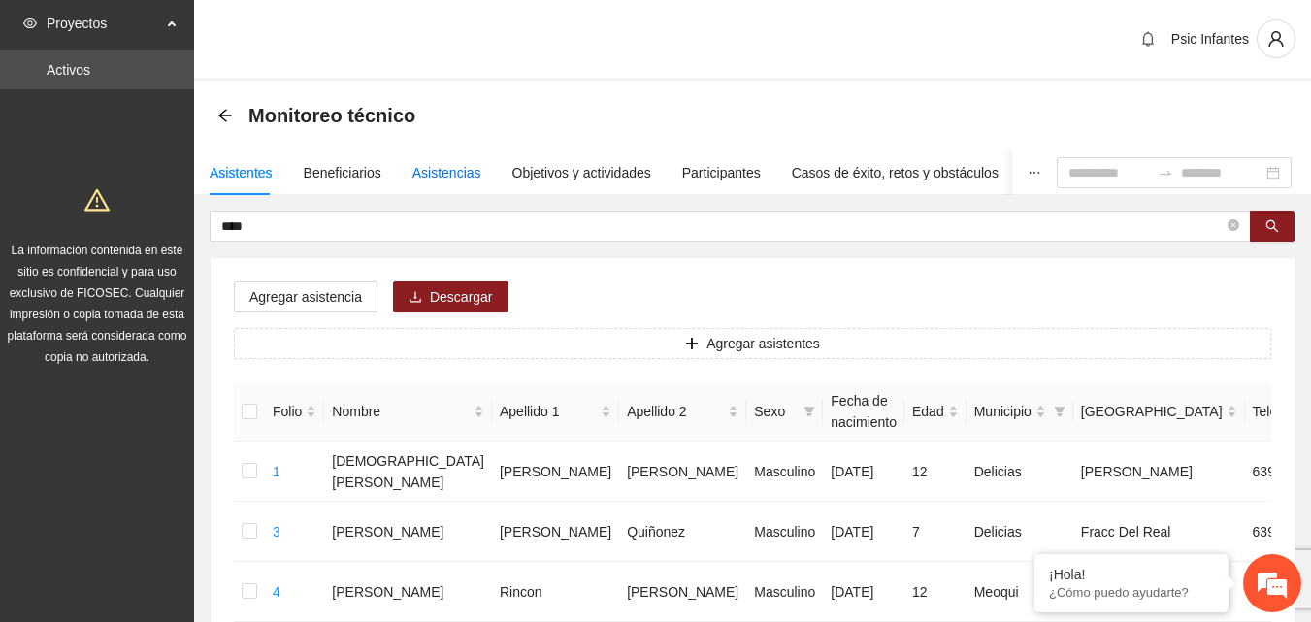
click at [443, 178] on div "Asistencias" at bounding box center [446, 172] width 69 height 21
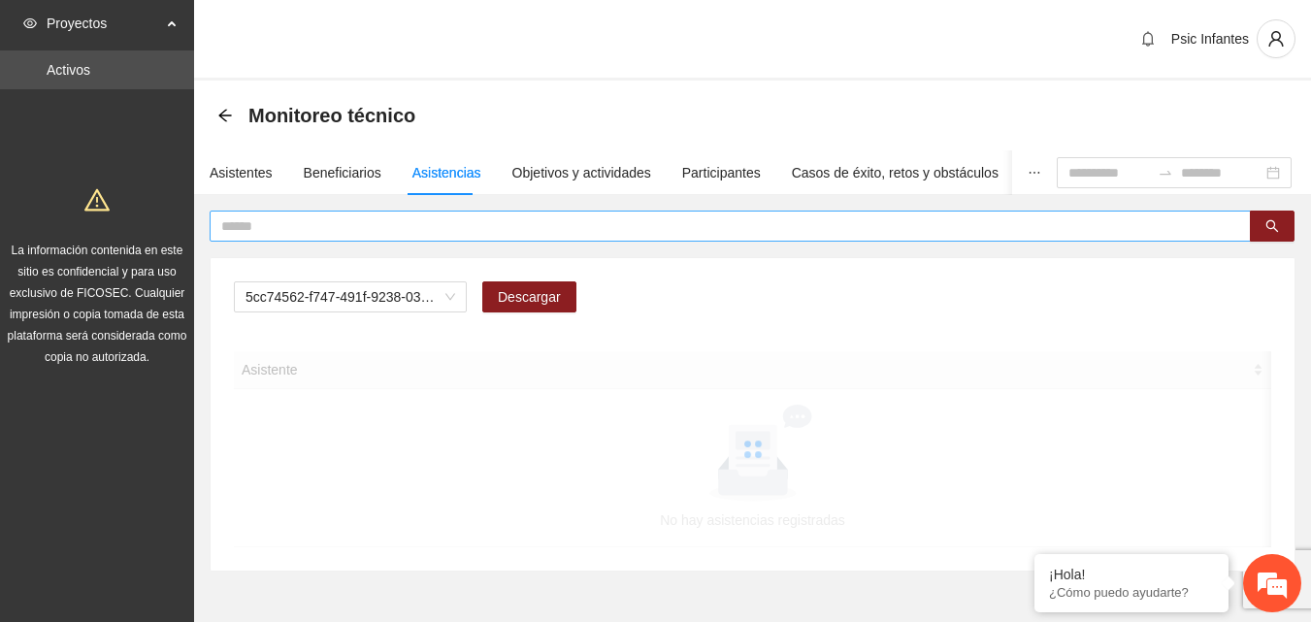
click at [428, 222] on input "text" at bounding box center [722, 225] width 1002 height 21
click at [336, 293] on span "A2.1 Comunicado de prensa" at bounding box center [351, 296] width 210 height 29
type input "****"
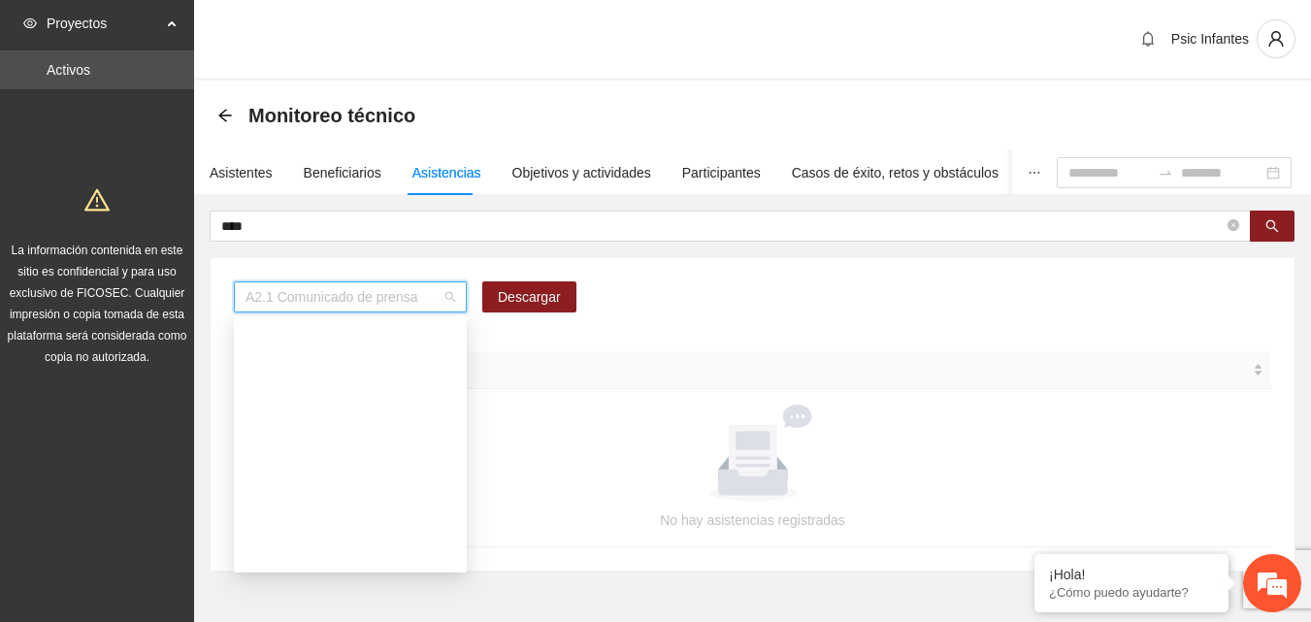
scroll to position [0, 0]
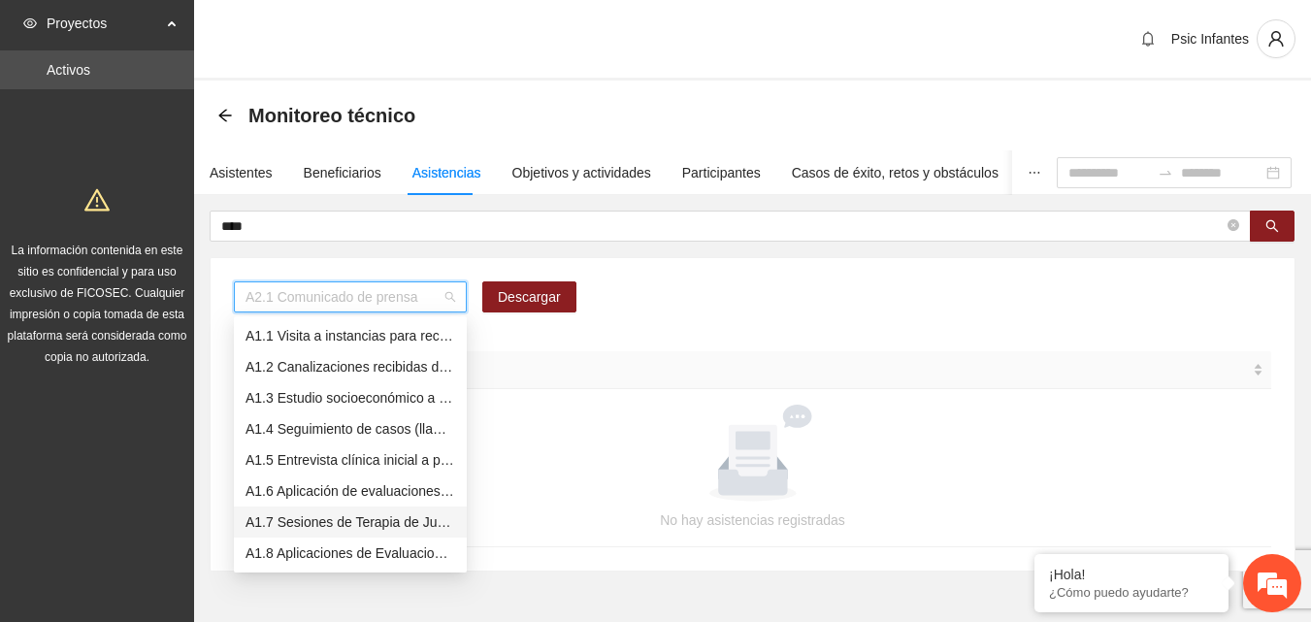
click at [334, 522] on div "A1.7 Sesiones de Terapia de Juego para niños y niñas" at bounding box center [351, 521] width 210 height 21
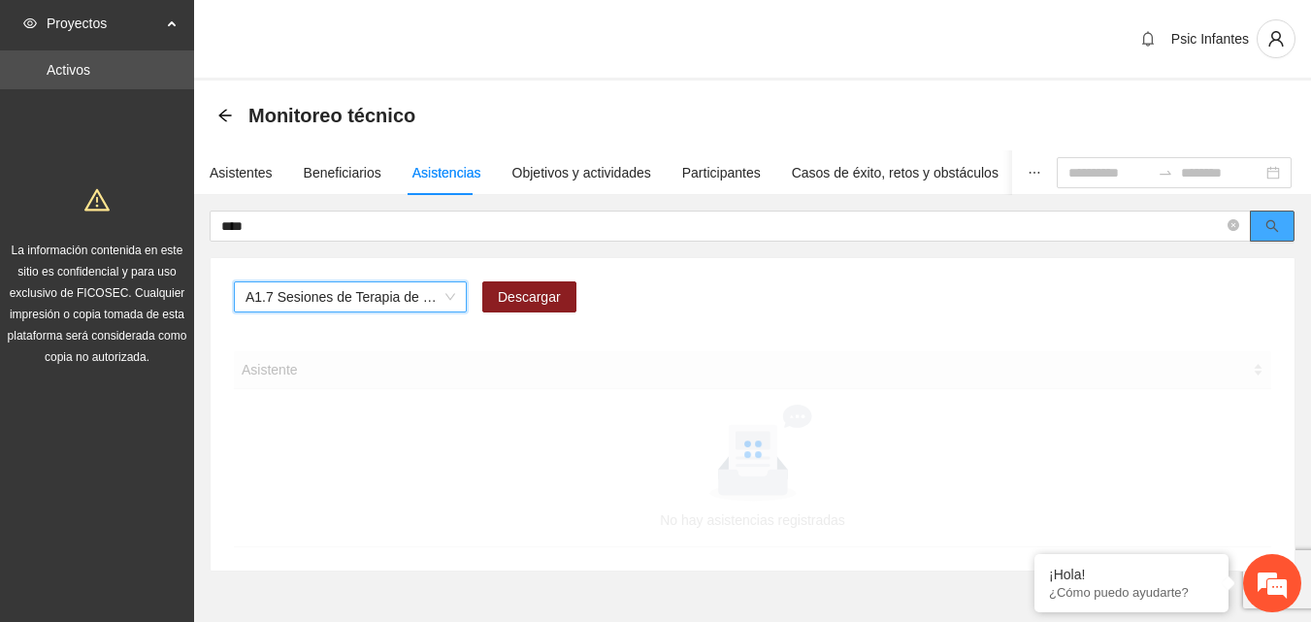
click at [1266, 236] on button "button" at bounding box center [1272, 226] width 45 height 31
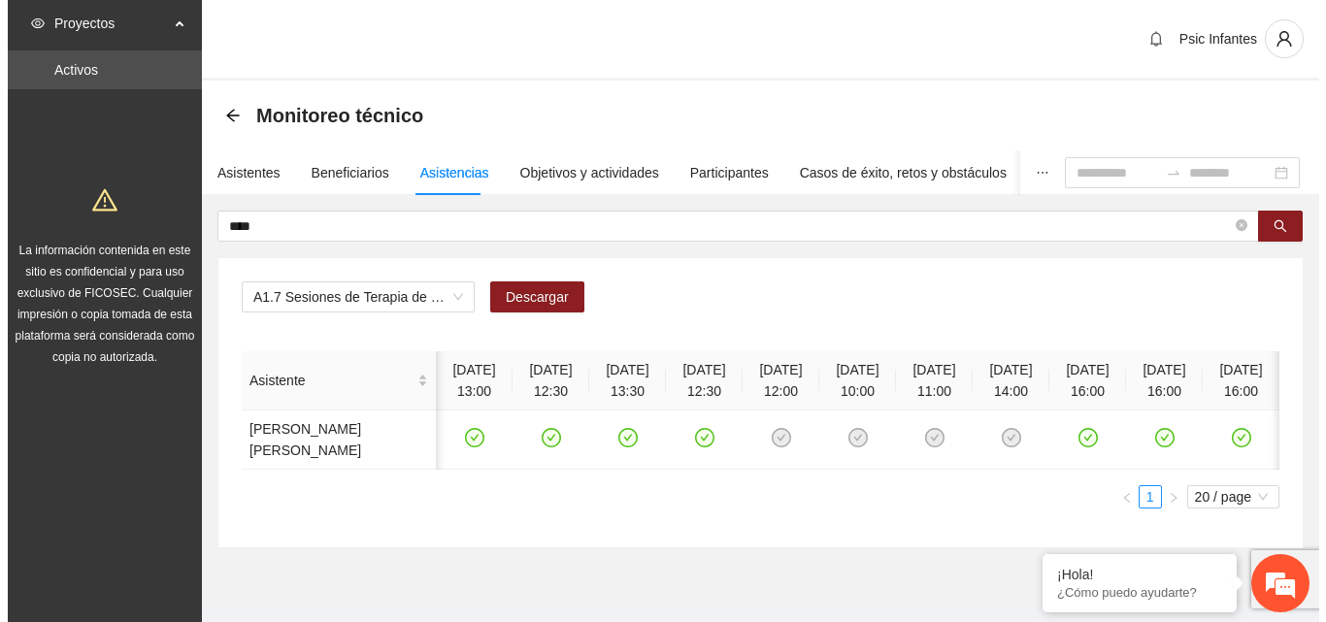
scroll to position [0, 6]
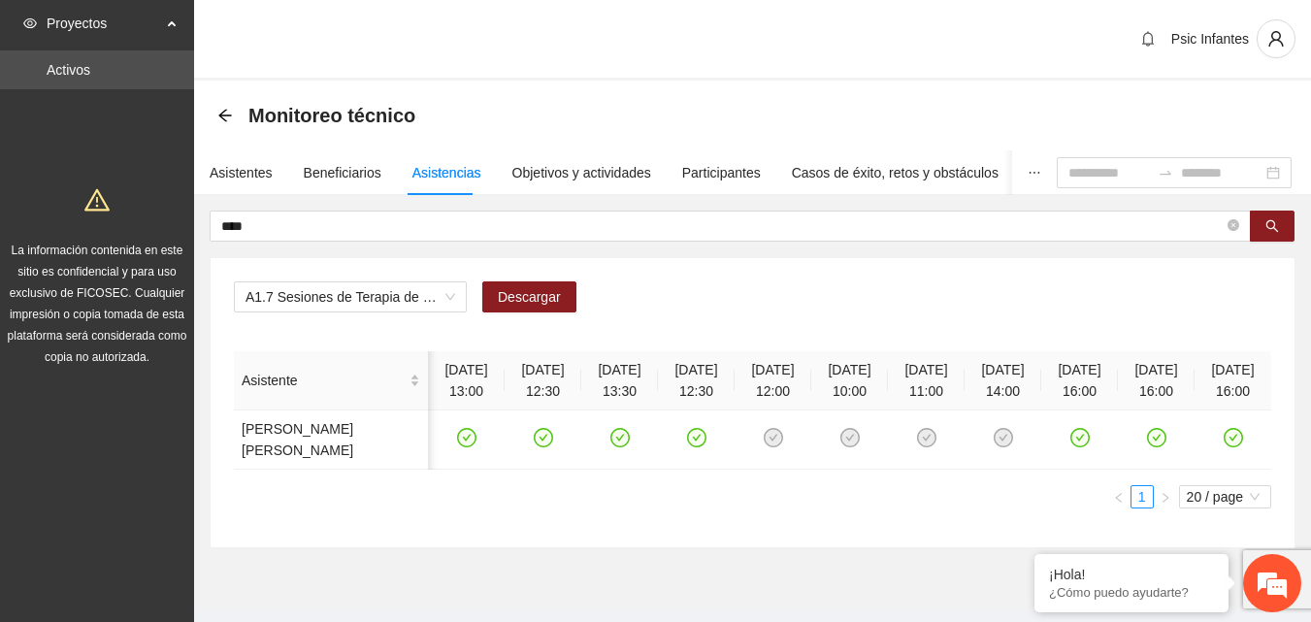
click at [769, 51] on div "Psic Infantes" at bounding box center [752, 40] width 1117 height 81
click at [576, 61] on div "Psic Infantes" at bounding box center [752, 40] width 1117 height 81
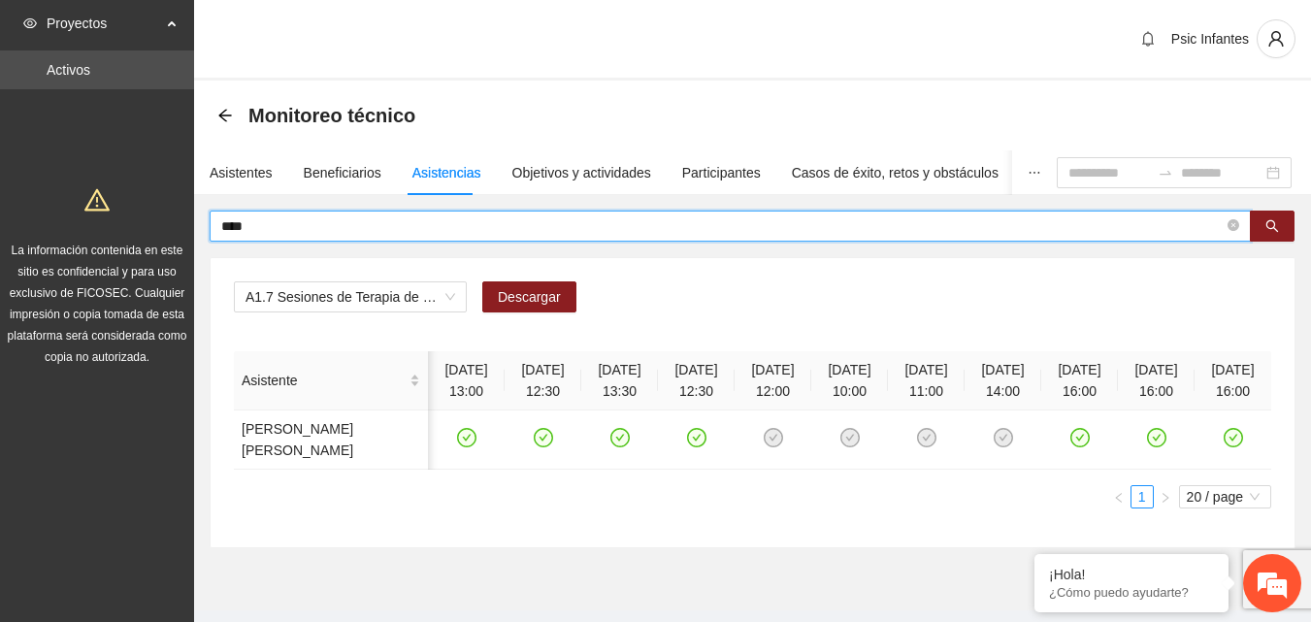
drag, startPoint x: 328, startPoint y: 232, endPoint x: 234, endPoint y: 223, distance: 94.5
click at [310, 232] on input "****" at bounding box center [722, 225] width 1002 height 21
drag, startPoint x: 277, startPoint y: 219, endPoint x: 219, endPoint y: 224, distance: 57.5
click at [219, 224] on span "****" at bounding box center [730, 226] width 1041 height 31
click at [226, 161] on div "Asistentes" at bounding box center [241, 172] width 63 height 45
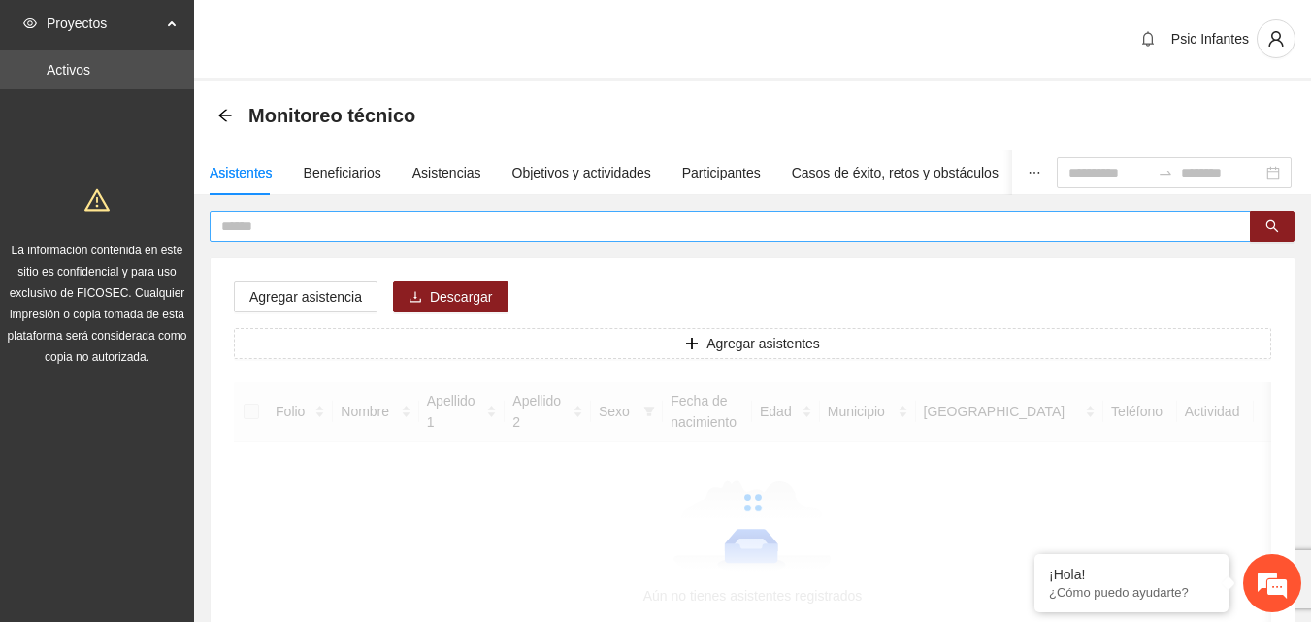
click at [260, 235] on input "text" at bounding box center [722, 225] width 1002 height 21
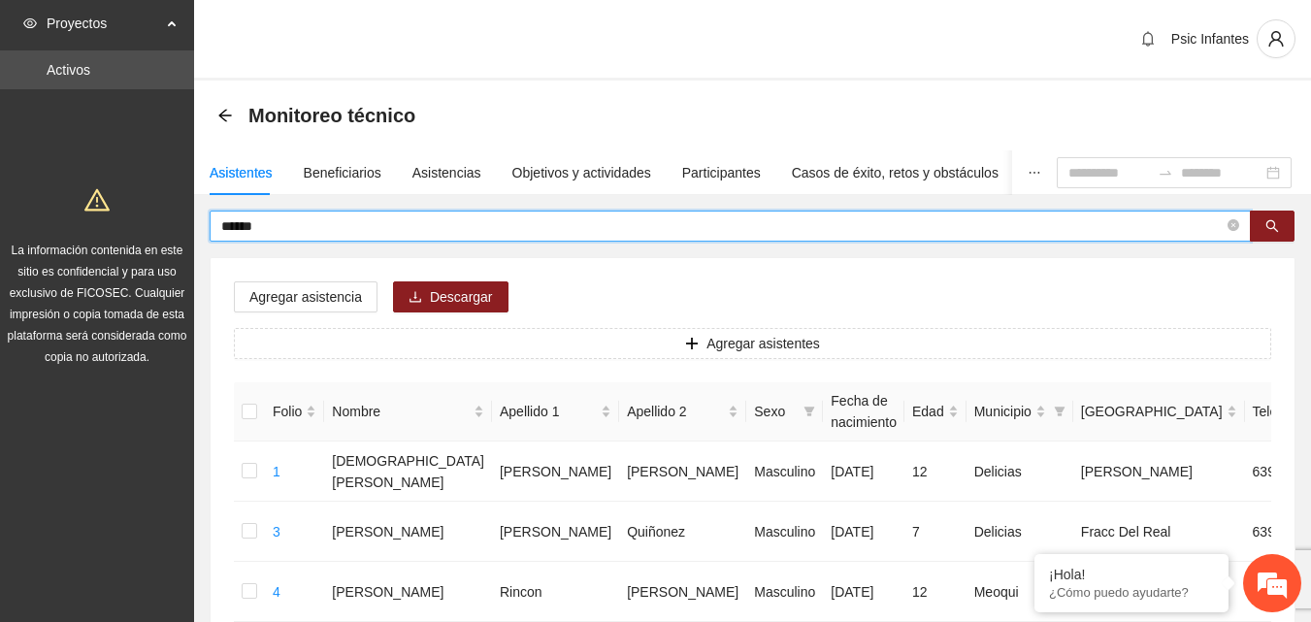
type input "******"
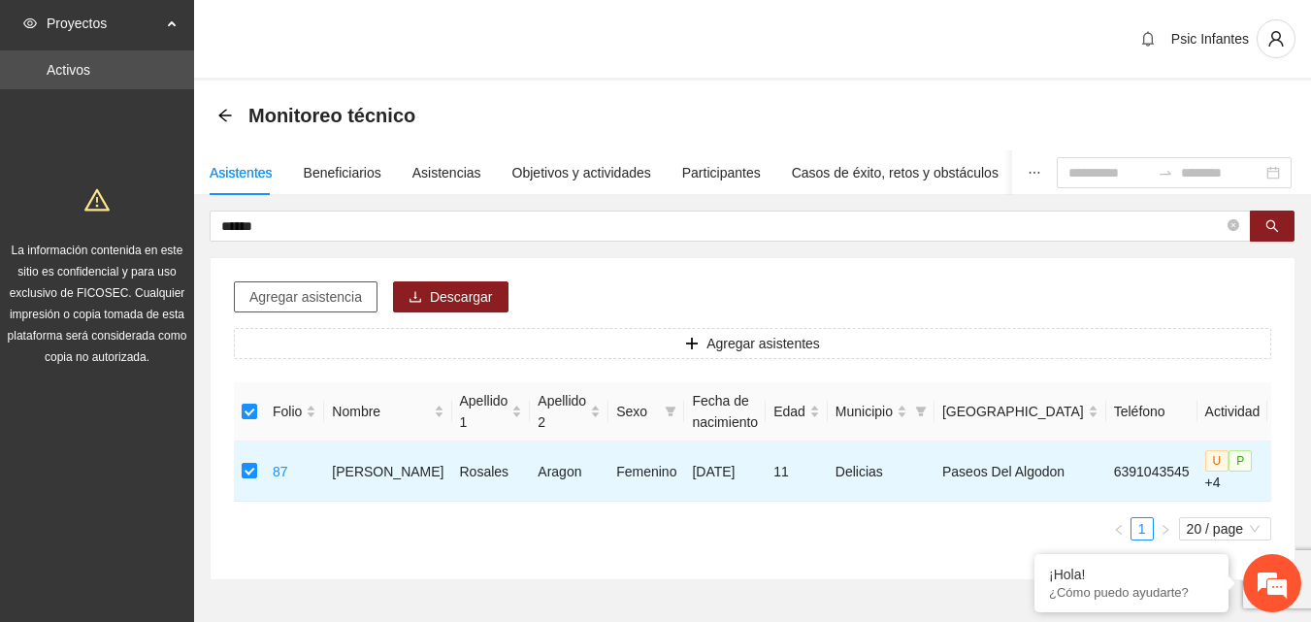
click at [305, 299] on span "Agregar asistencia" at bounding box center [305, 296] width 113 height 21
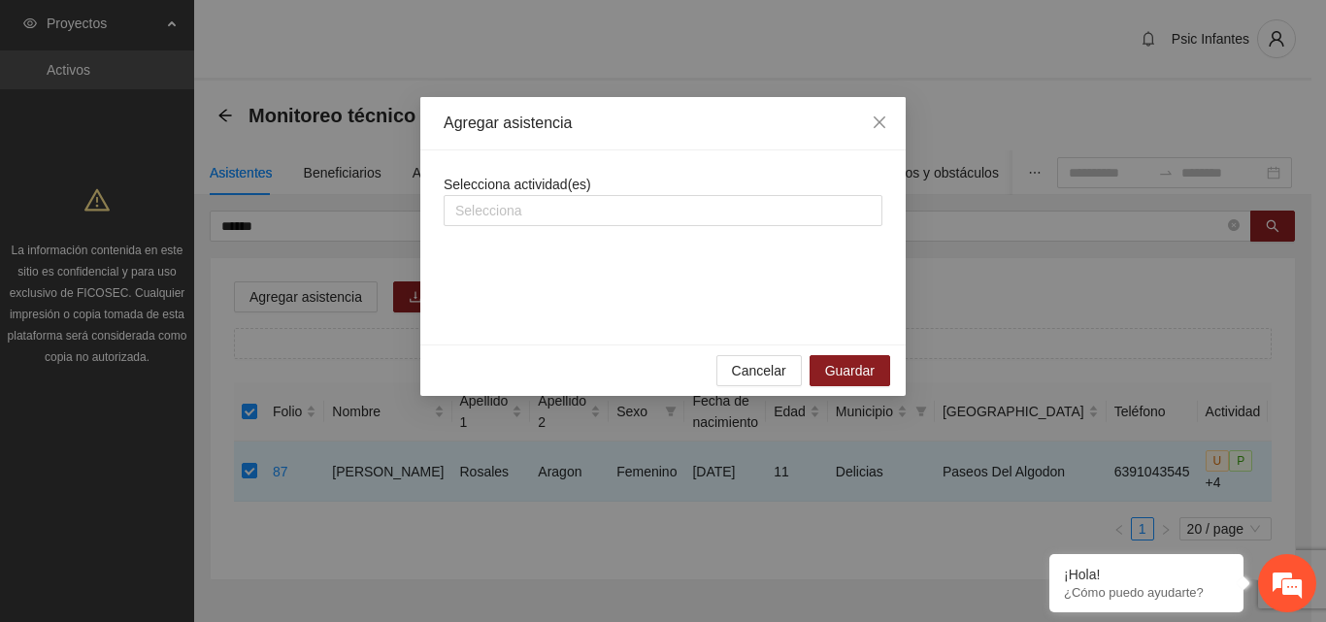
click at [554, 234] on div "Selecciona actividad(es) Selecciona" at bounding box center [662, 248] width 439 height 148
click at [556, 213] on div at bounding box center [662, 210] width 429 height 23
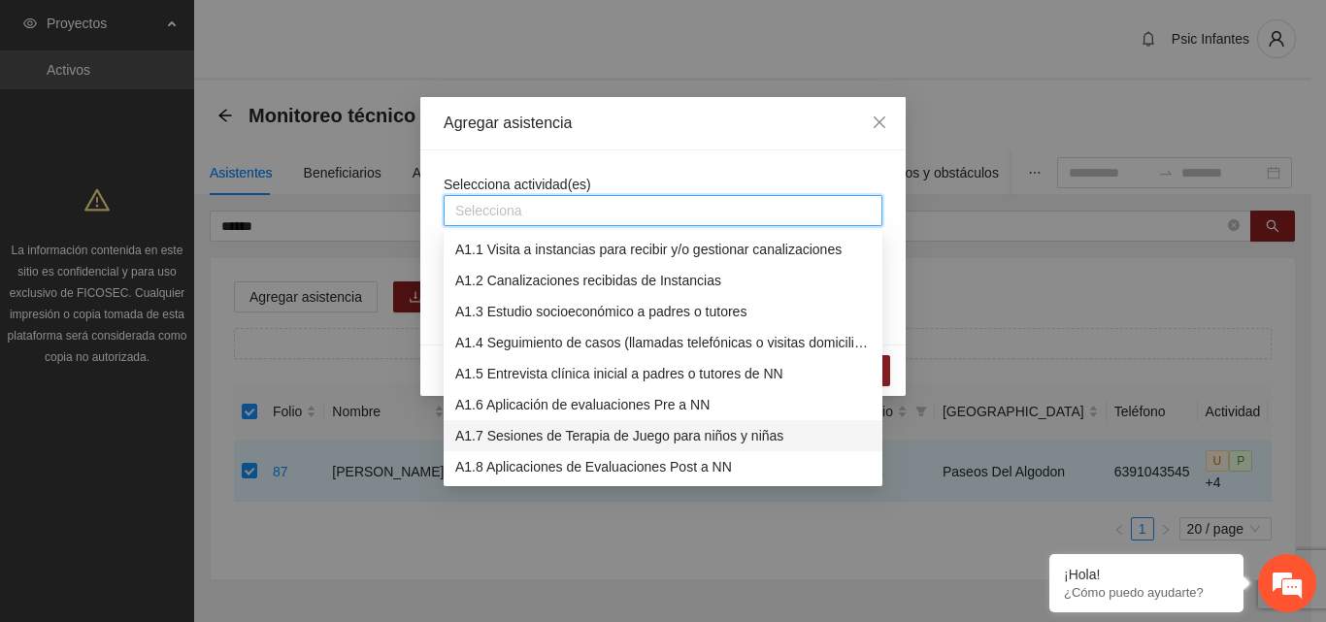
click at [684, 434] on div "A1.7 Sesiones de Terapia de Juego para niños y niñas" at bounding box center [662, 435] width 415 height 21
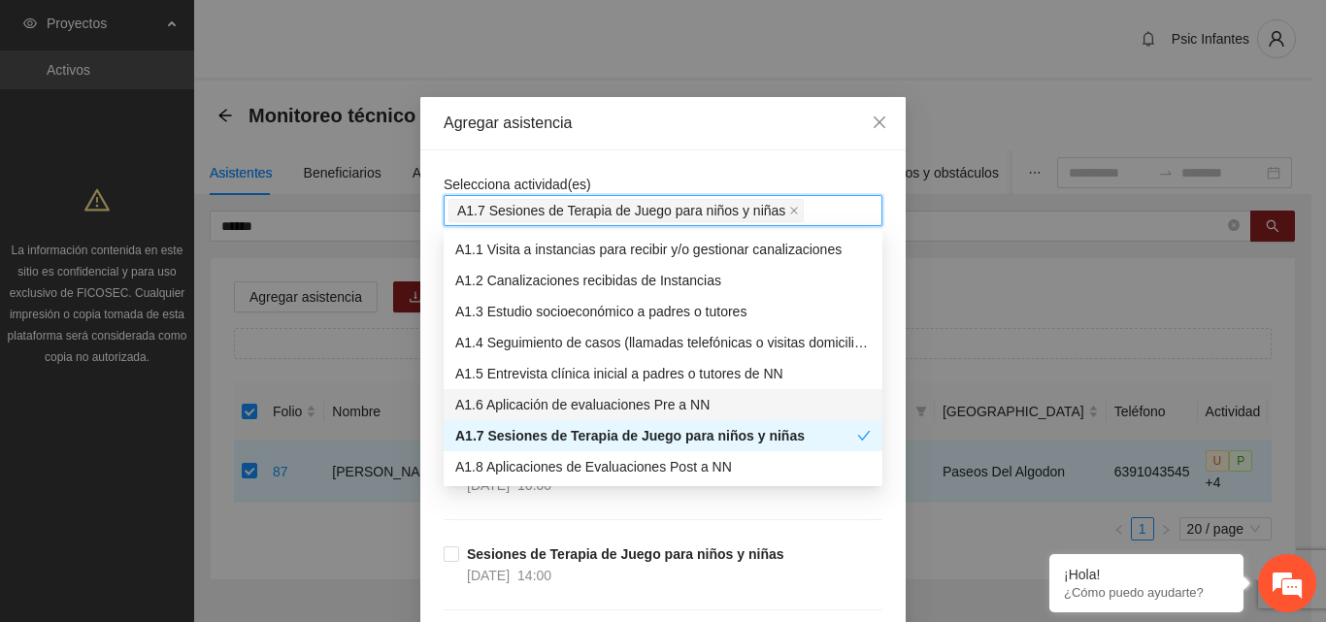
click at [703, 147] on div "Agregar asistencia" at bounding box center [662, 123] width 485 height 53
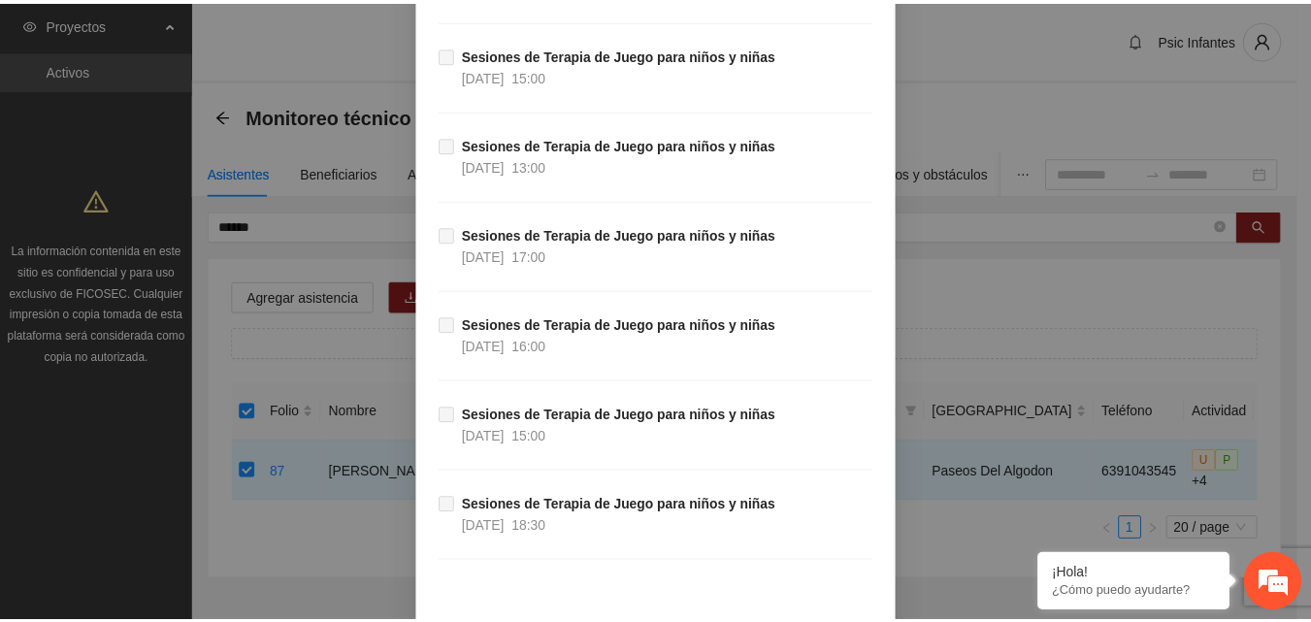
scroll to position [10897, 0]
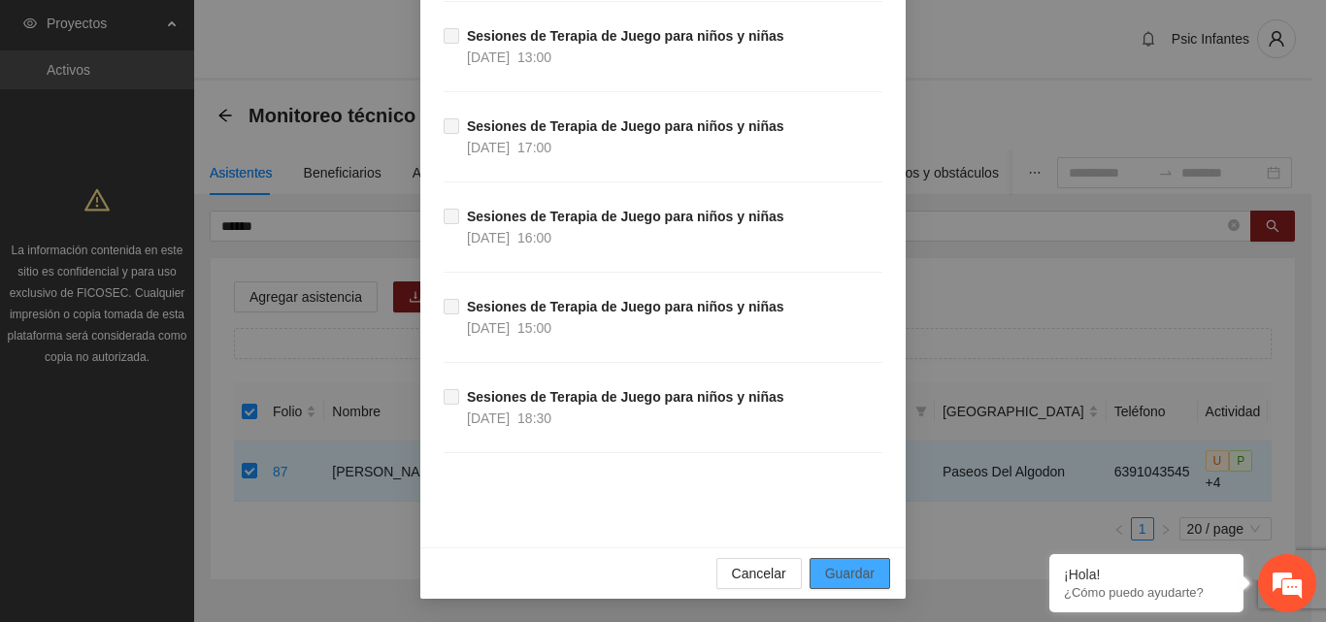
click at [866, 580] on span "Guardar" at bounding box center [849, 573] width 49 height 21
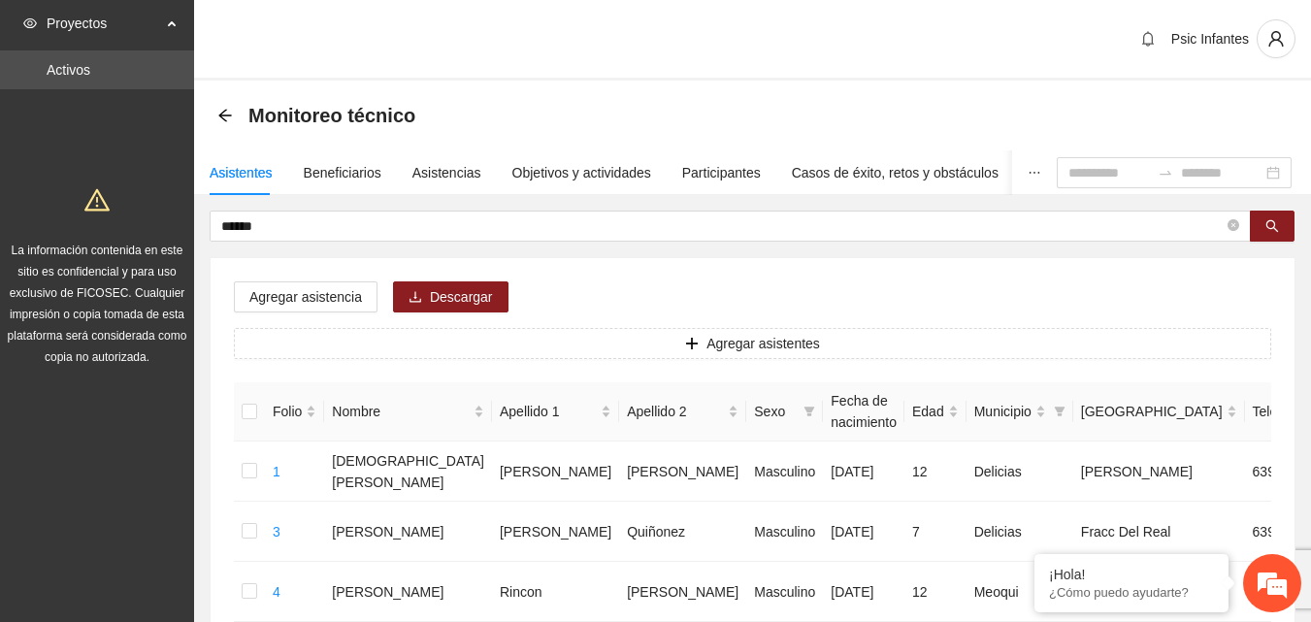
scroll to position [543, 0]
